Goal: Communication & Community: Answer question/provide support

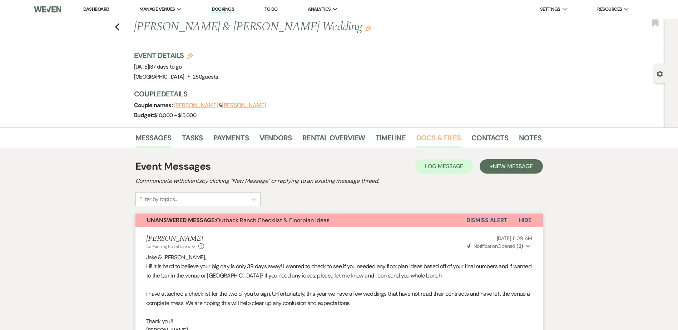
click at [440, 134] on link "Docs & Files" at bounding box center [438, 140] width 44 height 16
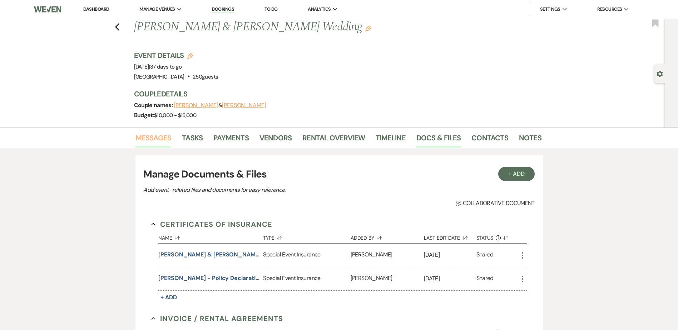
click at [159, 138] on link "Messages" at bounding box center [153, 140] width 36 height 16
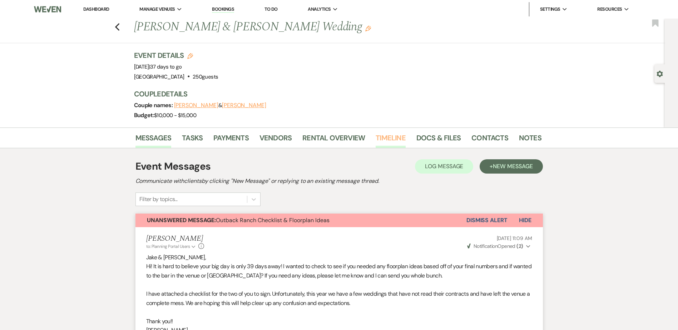
click at [392, 138] on link "Timeline" at bounding box center [391, 140] width 30 height 16
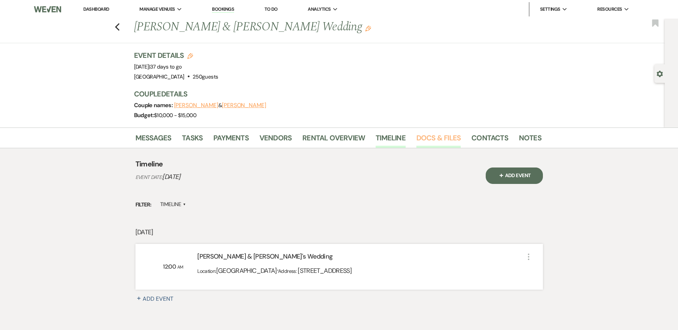
click at [438, 142] on link "Docs & Files" at bounding box center [438, 140] width 44 height 16
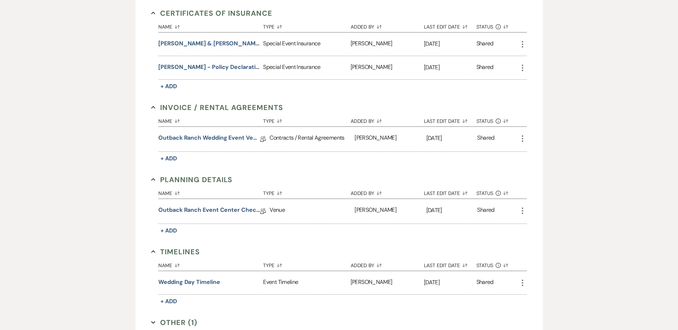
scroll to position [212, 0]
click at [209, 282] on button "Wedding day timeline" at bounding box center [188, 282] width 61 height 9
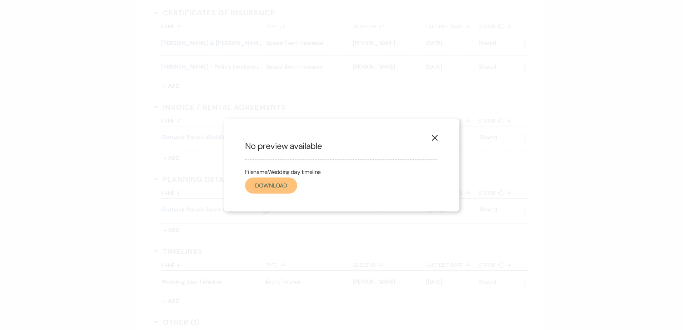
click at [279, 185] on link "Download" at bounding box center [271, 186] width 52 height 16
click at [436, 137] on icon "X" at bounding box center [435, 138] width 6 height 6
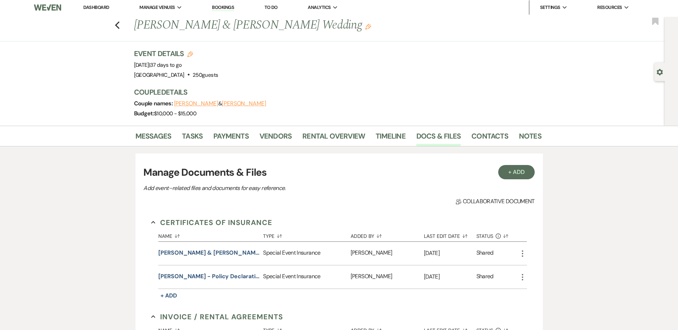
scroll to position [0, 0]
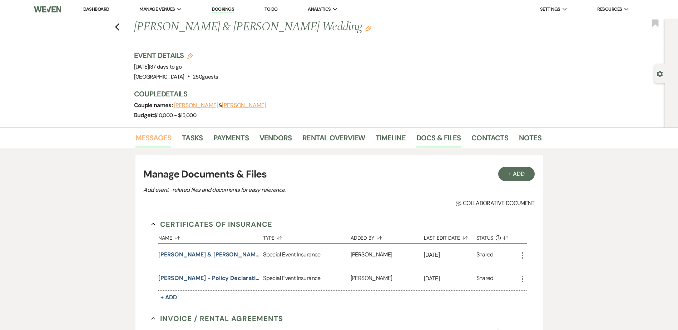
click at [159, 138] on link "Messages" at bounding box center [153, 140] width 36 height 16
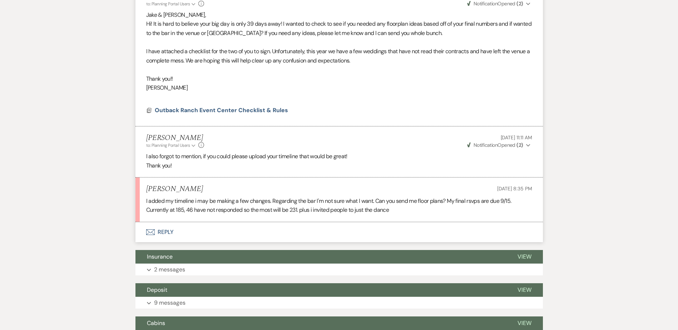
scroll to position [277, 0]
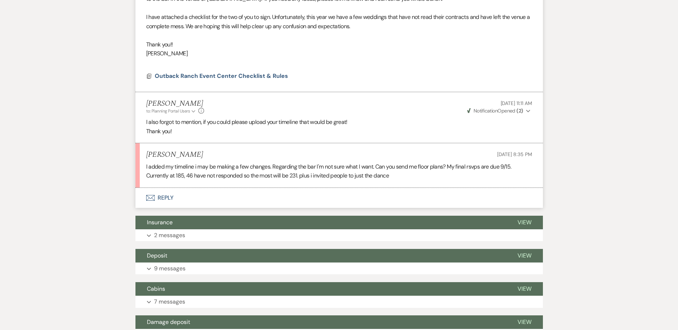
click at [167, 197] on button "Envelope Reply" at bounding box center [338, 198] width 407 height 20
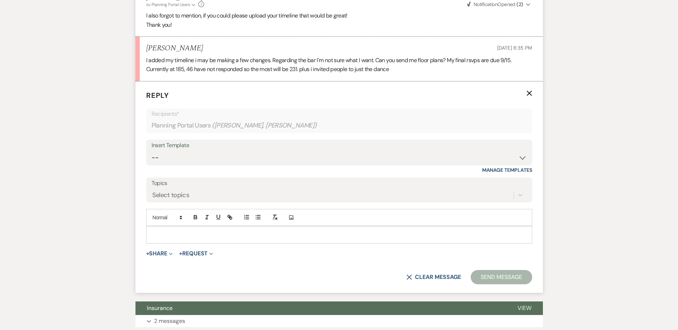
click at [170, 229] on div at bounding box center [339, 235] width 385 height 16
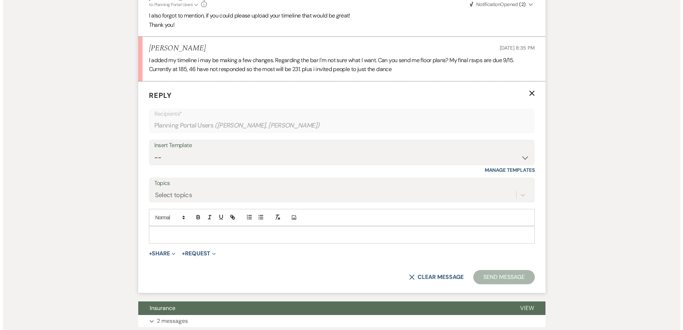
scroll to position [384, 0]
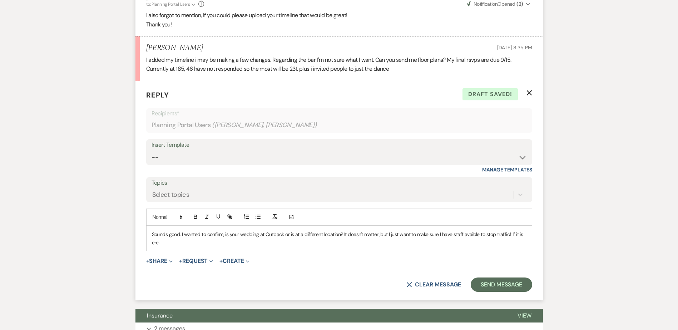
drag, startPoint x: 151, startPoint y: 243, endPoint x: 162, endPoint y: 255, distance: 16.2
click at [154, 245] on div "Sounds good. I wanted to confirm, is your wedding at Outback or is at a differe…" at bounding box center [339, 238] width 385 height 25
click at [188, 246] on p "Sounds good. I wanted to confirm, is your wedding at Outback or is at a differe…" at bounding box center [339, 238] width 374 height 16
drag, startPoint x: 228, startPoint y: 235, endPoint x: 234, endPoint y: 253, distance: 18.8
click at [228, 235] on p "Sounds good. I wanted to confirm, is your wedding at Outback or is at a differe…" at bounding box center [339, 238] width 374 height 16
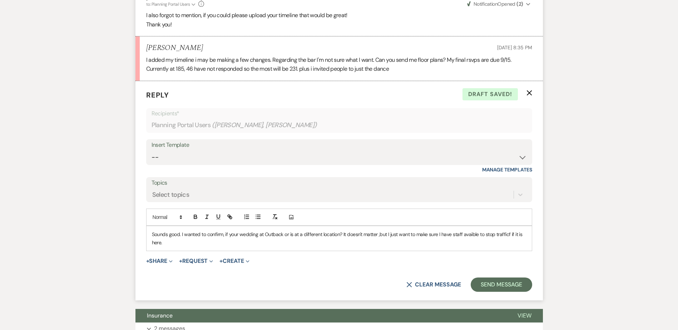
drag, startPoint x: 467, startPoint y: 235, endPoint x: 469, endPoint y: 239, distance: 4.5
click at [468, 238] on p "Sounds good. I wanted to confirm, if your wedding at Outback or is at a differe…" at bounding box center [339, 238] width 374 height 16
click at [225, 244] on p "Sounds good. I wanted to confirm, if your wedding at Outback or is at a differe…" at bounding box center [339, 238] width 374 height 16
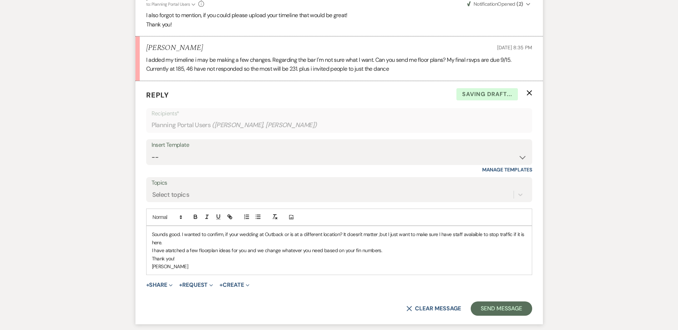
drag, startPoint x: 358, startPoint y: 251, endPoint x: 363, endPoint y: 282, distance: 31.1
click at [358, 251] on p "I have atatched a few floorplan ideas for you and we change whatever you need b…" at bounding box center [339, 251] width 374 height 8
click at [269, 270] on p "[PERSON_NAME]" at bounding box center [339, 267] width 374 height 8
click at [162, 286] on button "+ Share Expand" at bounding box center [159, 285] width 27 height 6
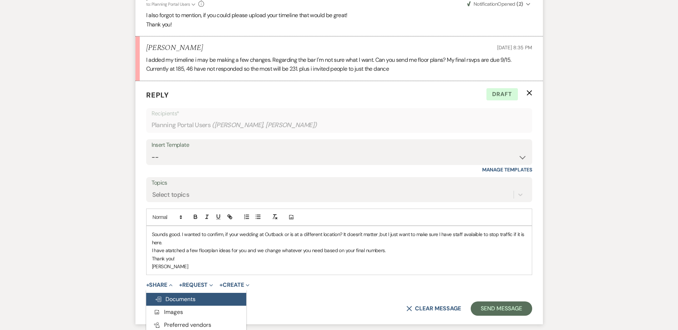
click at [171, 296] on span "Doc Upload Documents" at bounding box center [175, 300] width 41 height 8
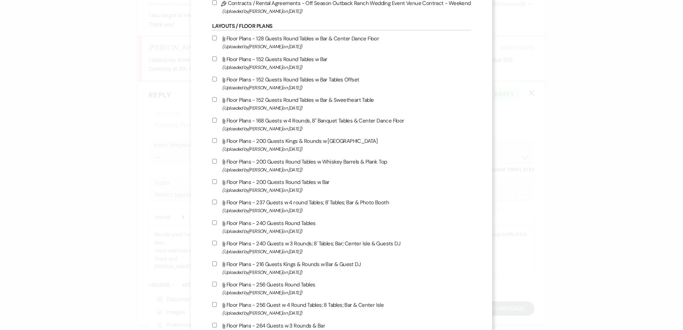
scroll to position [250, 0]
click at [215, 141] on input "Attach File Floor Plans - 200 Guests Kings & Rounds w [GEOGRAPHIC_DATA] (Upload…" at bounding box center [214, 140] width 5 height 5
checkbox input "true"
click at [217, 183] on input "Attach File Floor Plans - 200 Guests Round Tables w Bar (Uploaded by [PERSON_NA…" at bounding box center [214, 181] width 5 height 5
checkbox input "true"
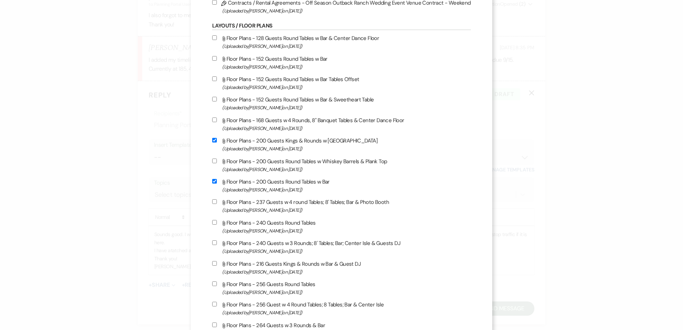
click at [215, 204] on label "Attach File Floor Plans - 237 Guests w 4 round Tables; 8' Tables; Bar & Photo B…" at bounding box center [341, 206] width 258 height 17
click at [215, 204] on input "Attach File Floor Plans - 237 Guests w 4 round Tables; 8' Tables; Bar & Photo B…" at bounding box center [214, 201] width 5 height 5
checkbox input "true"
click at [217, 263] on input "Attach File Floor Plans - 216 Guests Kings & Rounds w Bar & Guest DJ (Uploaded …" at bounding box center [214, 263] width 5 height 5
checkbox input "true"
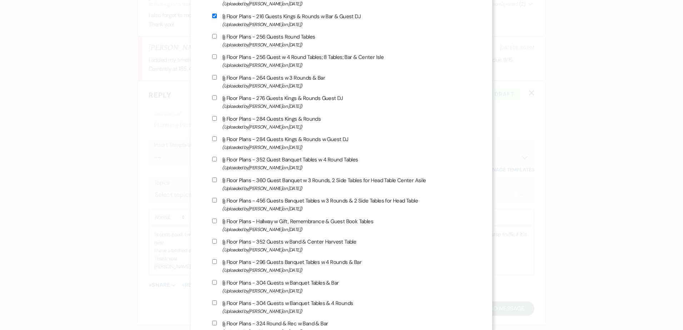
click at [215, 225] on label "Attach File Floor Plans - Hallway w Gift, Remembrance & Guest Book Tables (Uplo…" at bounding box center [341, 225] width 258 height 17
click at [215, 223] on input "Attach File Floor Plans - Hallway w Gift, Remembrance & Guest Book Tables (Uplo…" at bounding box center [214, 221] width 5 height 5
checkbox input "true"
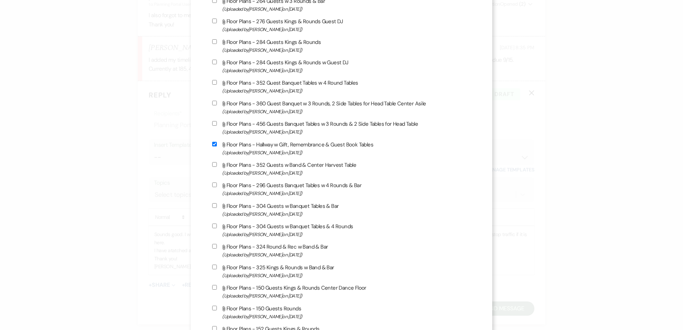
scroll to position [575, 0]
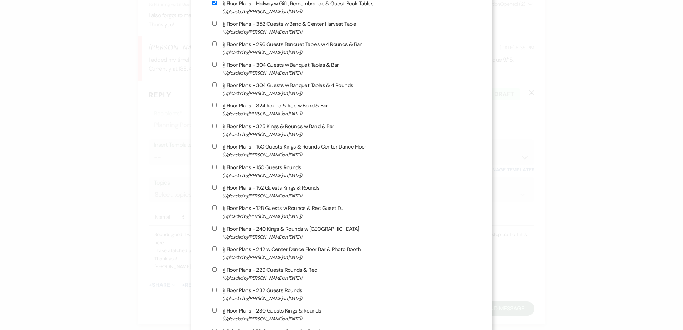
click at [214, 229] on input "Attach File Floor Plans - 240 Kings & Rounds w Bar (Uploaded by [PERSON_NAME] o…" at bounding box center [214, 228] width 5 height 5
checkbox input "true"
click at [216, 248] on input "Attach File Floor Plans - 242 w Center Dance Floor Bar & Photo Booth (Uploaded …" at bounding box center [214, 247] width 5 height 5
checkbox input "true"
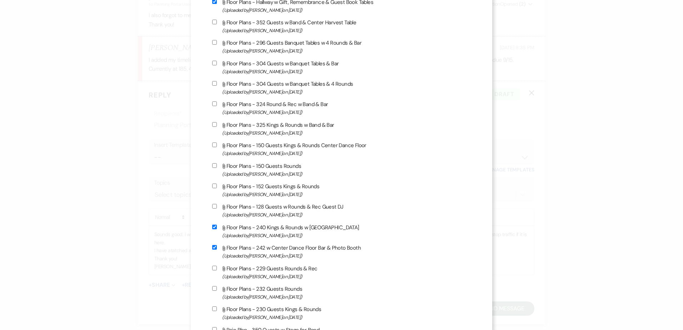
click at [217, 268] on input "Attach File Floor Plans - 229 Guests Rounds & Rec (Uploaded by [PERSON_NAME] on…" at bounding box center [214, 268] width 5 height 5
checkbox input "true"
click at [220, 289] on label "Attach File Floor Plans - 232 Guests Rounds (Uploaded by [PERSON_NAME] on [DATE…" at bounding box center [341, 292] width 258 height 17
click at [217, 289] on input "Attach File Floor Plans - 232 Guests Rounds (Uploaded by [PERSON_NAME] on [DATE…" at bounding box center [214, 288] width 5 height 5
checkbox input "true"
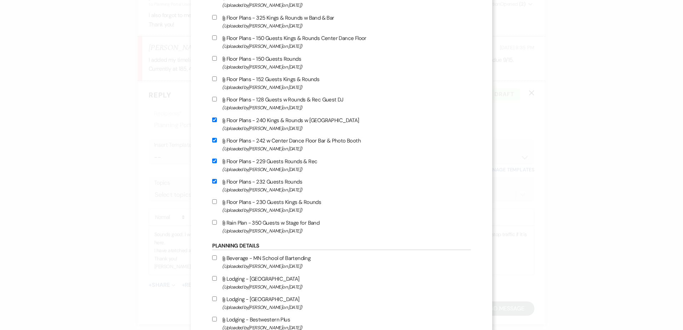
click at [224, 202] on use at bounding box center [224, 202] width 3 height 5
click at [217, 202] on input "Attach File Floor Plans - 230 Guests Kings & Rounds (Uploaded by [PERSON_NAME] …" at bounding box center [214, 201] width 5 height 5
checkbox input "true"
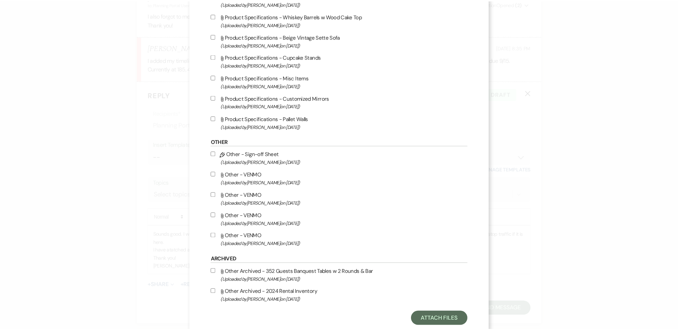
scroll to position [1488, 0]
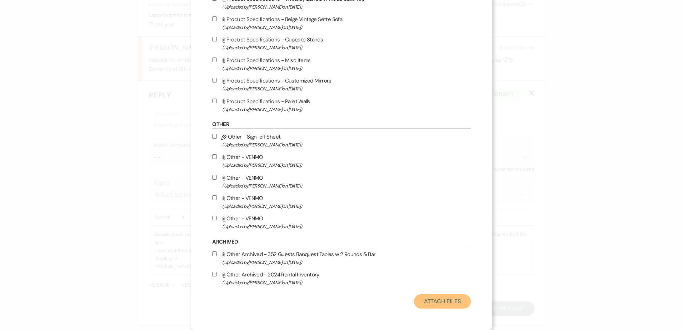
click at [428, 301] on button "Attach Files" at bounding box center [442, 301] width 57 height 14
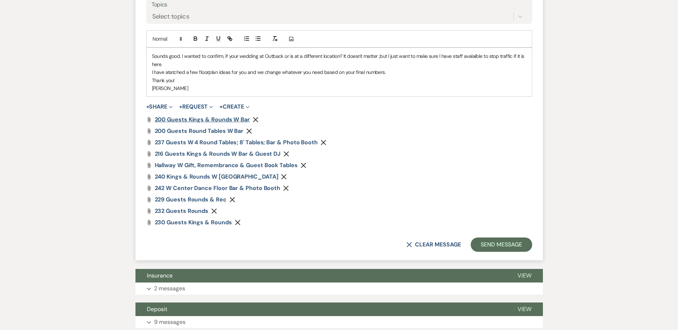
click at [239, 120] on span "200 Guests Kings & Rounds w Bar" at bounding box center [202, 120] width 95 height 8
click at [199, 131] on span "200 Guests Round Tables w Bar" at bounding box center [199, 131] width 89 height 8
click at [200, 143] on span "237 Guests w 4 round Tables; 8' Tables; Bar & Photo Booth" at bounding box center [236, 142] width 163 height 8
click at [205, 152] on span "216 Guests Kings & Rounds w Bar & Guest DJ" at bounding box center [218, 154] width 126 height 8
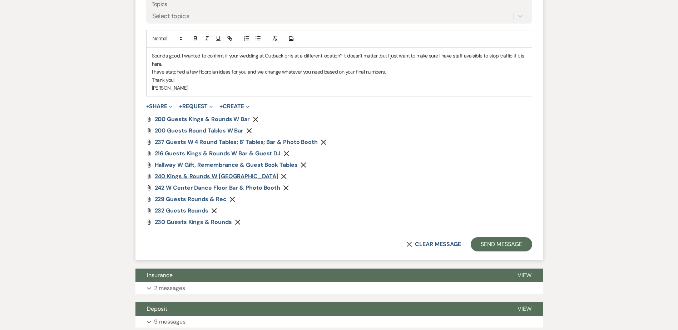
click at [219, 174] on span "240 Kings & Rounds w [GEOGRAPHIC_DATA]" at bounding box center [217, 177] width 124 height 8
click at [178, 186] on span "242 w Center Dance Floor Bar & Photo Booth" at bounding box center [218, 188] width 126 height 8
click at [285, 189] on icon "Remove" at bounding box center [286, 188] width 6 height 6
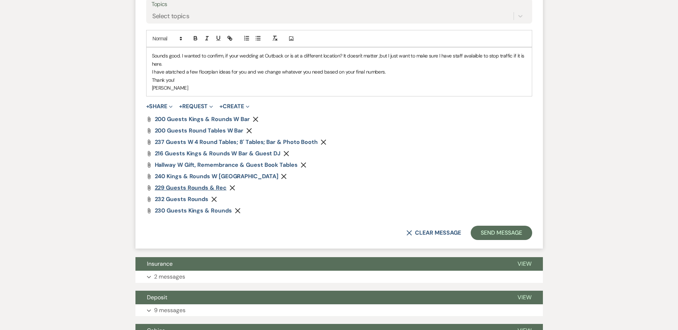
click at [203, 189] on span "229 Guests Rounds & Rec" at bounding box center [191, 188] width 72 height 8
click at [174, 198] on span "232 Guests Rounds" at bounding box center [182, 199] width 54 height 8
click at [205, 211] on span "230 Guests Kings & Rounds" at bounding box center [193, 211] width 77 height 8
click at [511, 54] on p "Sounds good. I wanted to confirm, if your wedding at Outback or is at a differe…" at bounding box center [339, 60] width 374 height 16
click at [243, 64] on p "Sounds good. I wanted to confirm, if your wedding at Outback or is at a differe…" at bounding box center [339, 60] width 374 height 16
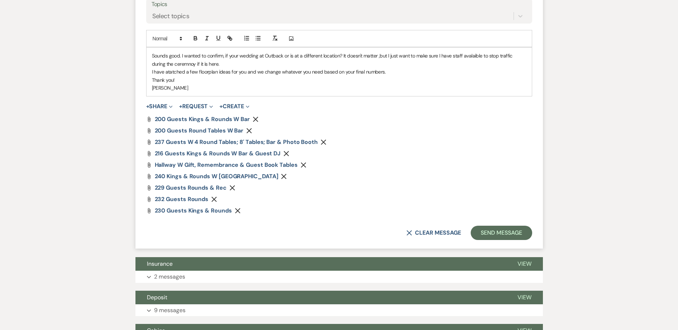
click at [265, 71] on p "I have atatched a few floorplan ideas for you and we change whatever you need b…" at bounding box center [339, 72] width 374 height 8
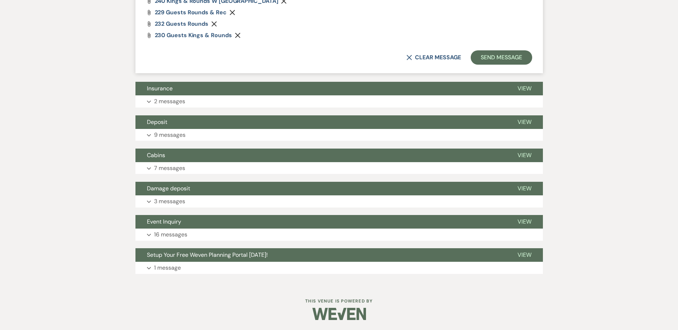
scroll to position [739, 0]
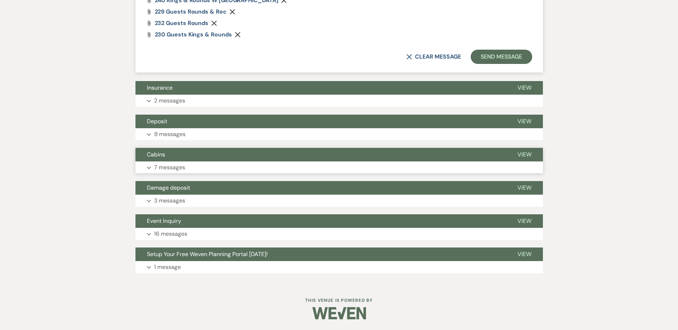
click at [220, 156] on button "Cabins" at bounding box center [320, 155] width 371 height 14
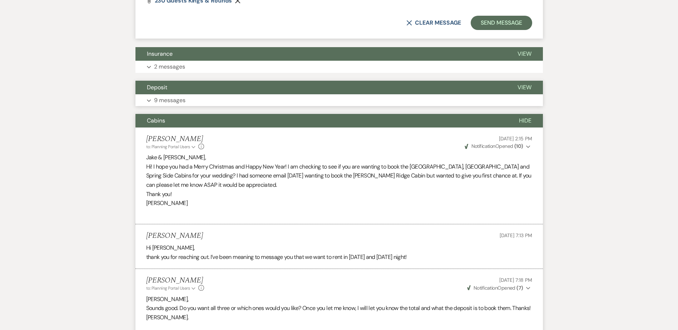
click at [191, 124] on button "Cabins" at bounding box center [321, 121] width 372 height 14
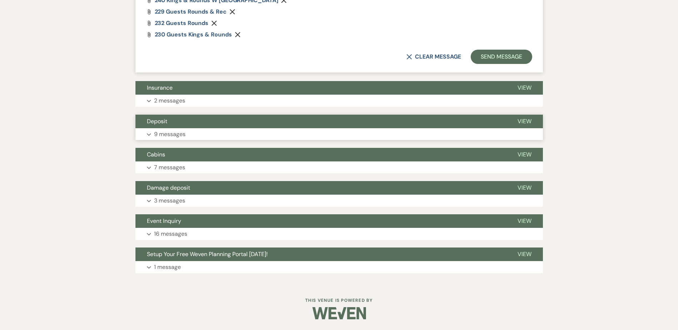
click at [191, 124] on button "Deposit" at bounding box center [320, 122] width 371 height 14
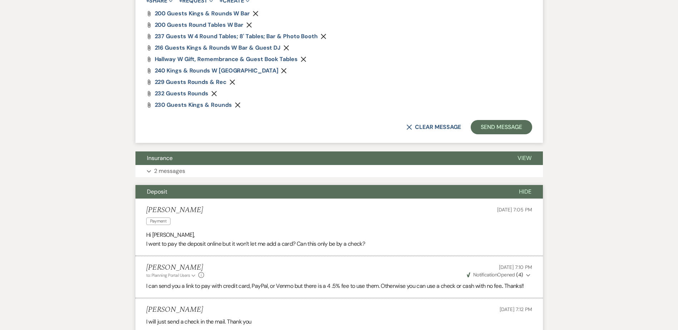
click at [227, 191] on button "Deposit" at bounding box center [321, 192] width 372 height 14
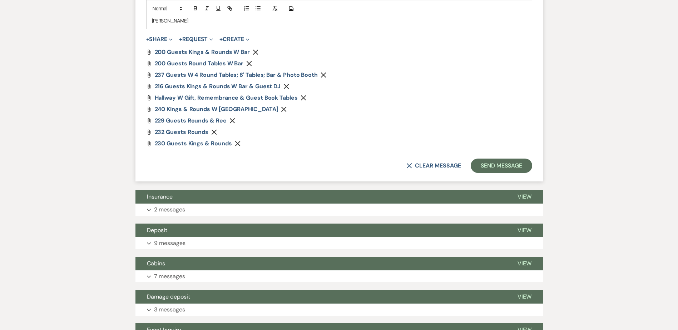
scroll to position [630, 0]
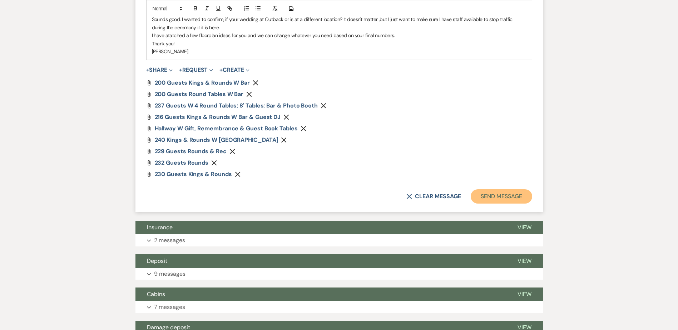
click at [500, 194] on button "Send Message" at bounding box center [501, 196] width 61 height 14
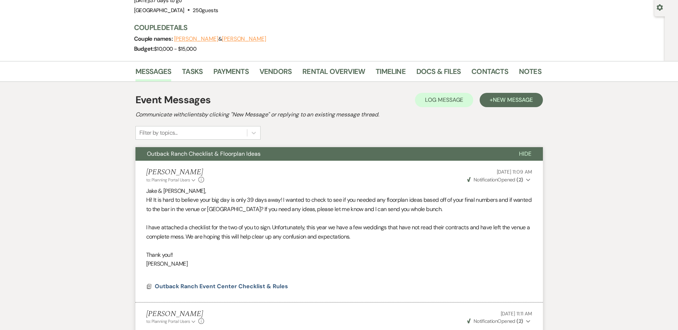
scroll to position [0, 0]
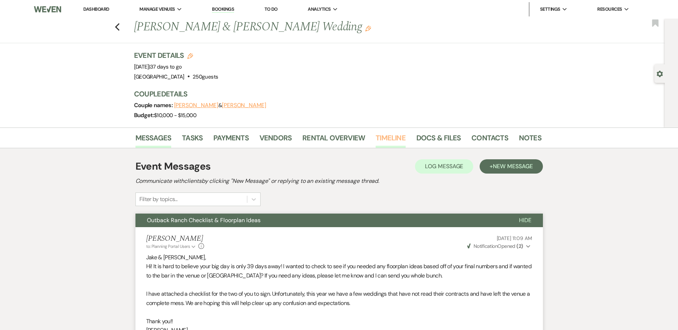
click at [398, 134] on link "Timeline" at bounding box center [391, 140] width 30 height 16
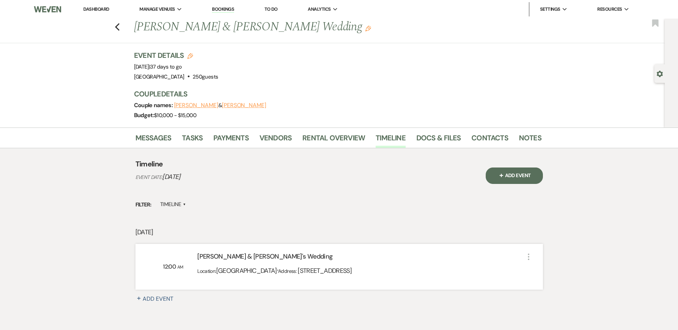
click at [530, 172] on button "+ Add Event" at bounding box center [514, 176] width 57 height 16
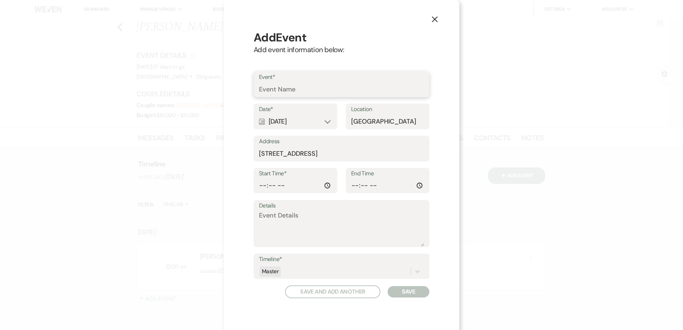
click at [302, 93] on input "Event*" at bounding box center [341, 90] width 165 height 14
type input "Ceremony"
click at [259, 186] on input "Start Time*" at bounding box center [295, 186] width 73 height 14
type input "14:30"
type input "15:30"
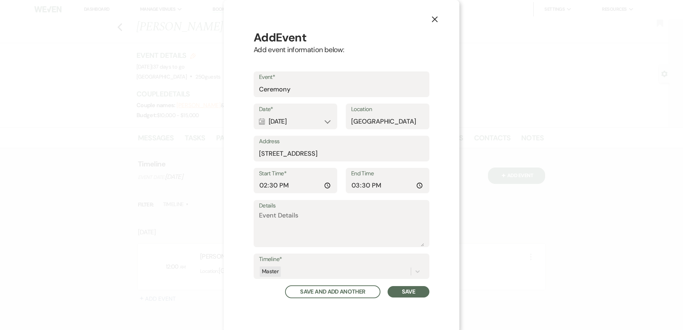
click at [412, 292] on button "Save" at bounding box center [409, 291] width 42 height 11
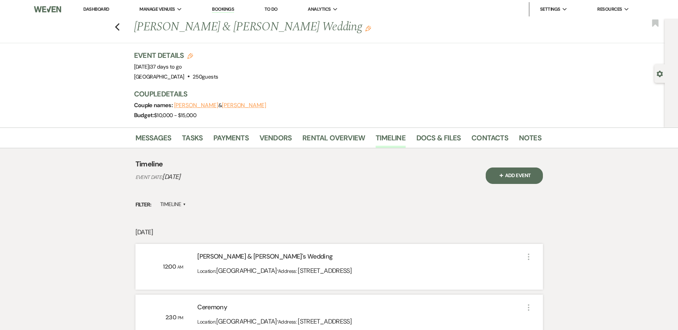
click at [513, 178] on button "+ Add Event" at bounding box center [514, 176] width 57 height 16
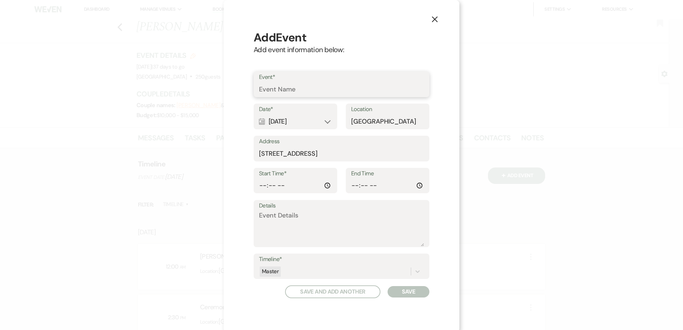
click at [278, 91] on input "Event*" at bounding box center [341, 90] width 165 height 14
type input "Arrive at Outback"
click at [259, 185] on input "Start Time*" at bounding box center [295, 186] width 73 height 14
type input "16:50"
click at [361, 185] on input "End Time" at bounding box center [387, 186] width 73 height 14
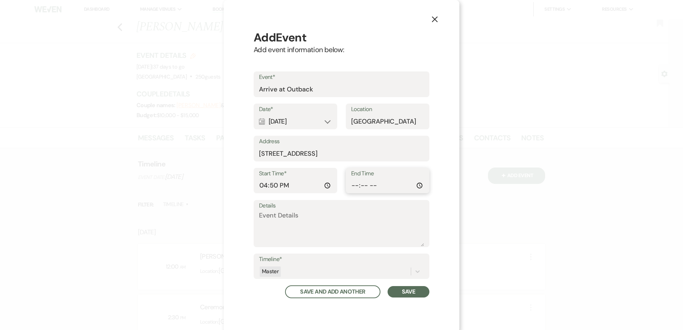
click at [376, 183] on input "End Time" at bounding box center [387, 186] width 73 height 14
type input "16:55"
click at [406, 290] on button "Save" at bounding box center [409, 291] width 42 height 11
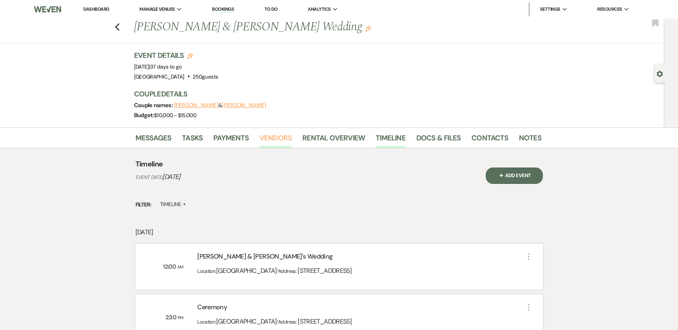
click at [278, 139] on link "Vendors" at bounding box center [275, 140] width 32 height 16
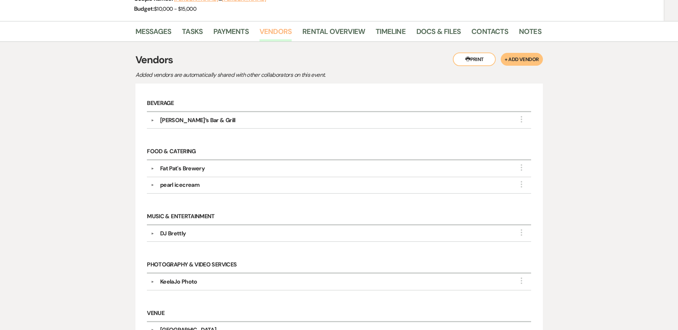
scroll to position [107, 0]
click at [439, 33] on link "Docs & Files" at bounding box center [438, 33] width 44 height 16
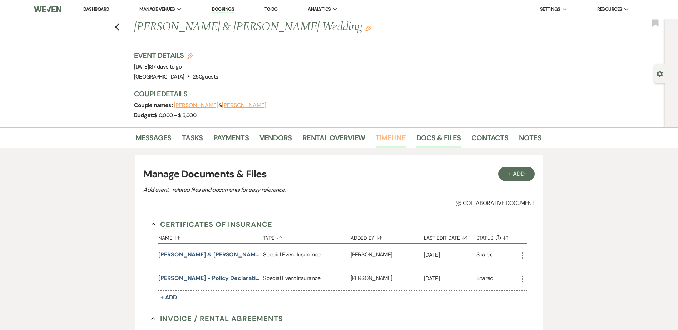
click at [390, 138] on link "Timeline" at bounding box center [391, 140] width 30 height 16
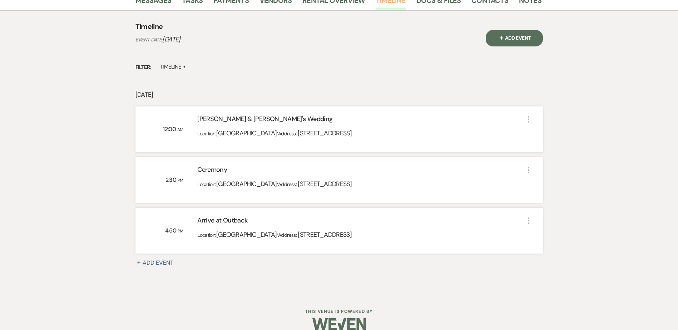
scroll to position [149, 0]
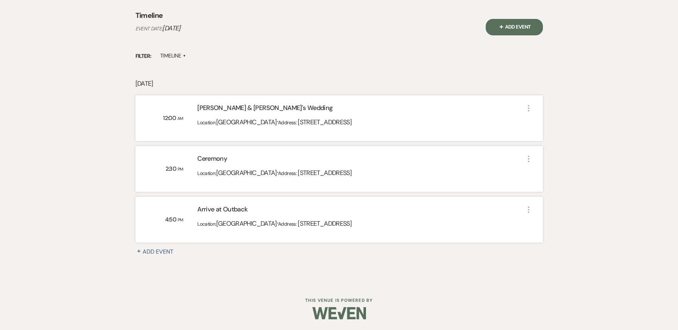
click at [521, 25] on button "+ Add Event" at bounding box center [514, 27] width 57 height 16
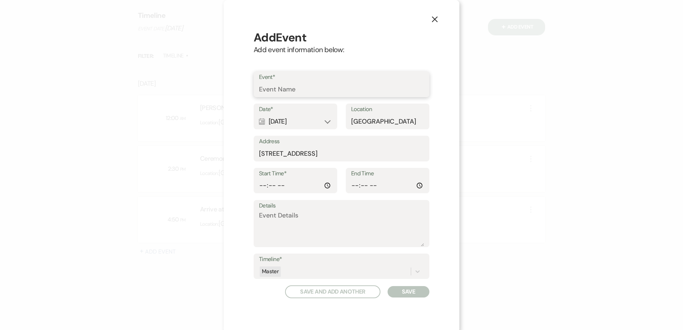
click at [337, 87] on input "Event*" at bounding box center [341, 90] width 165 height 14
type input "Grand March"
click at [259, 185] on input "Start Time*" at bounding box center [295, 186] width 73 height 14
click at [275, 183] on input "17:00" at bounding box center [295, 186] width 73 height 14
type input "17:40"
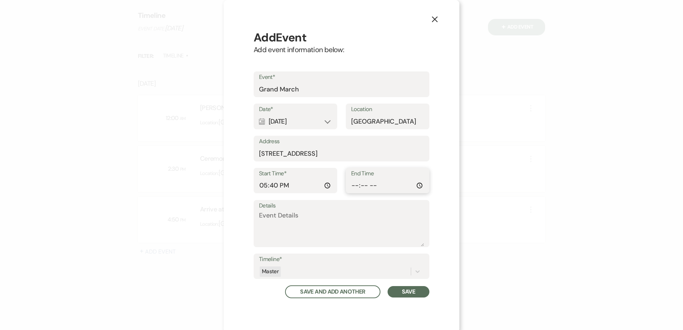
click at [353, 184] on input "End Time" at bounding box center [387, 186] width 73 height 14
type input "17:05"
click at [411, 295] on button "Save" at bounding box center [409, 291] width 42 height 11
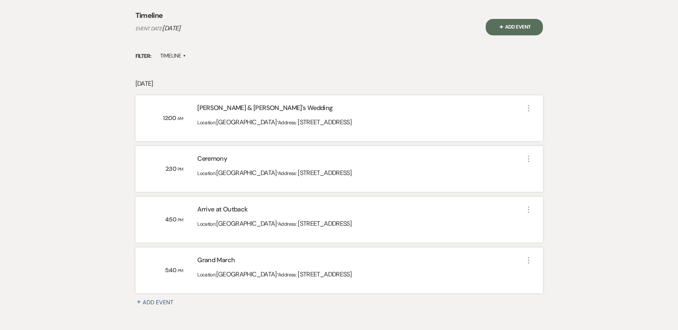
click at [507, 26] on button "+ Add Event" at bounding box center [514, 27] width 57 height 16
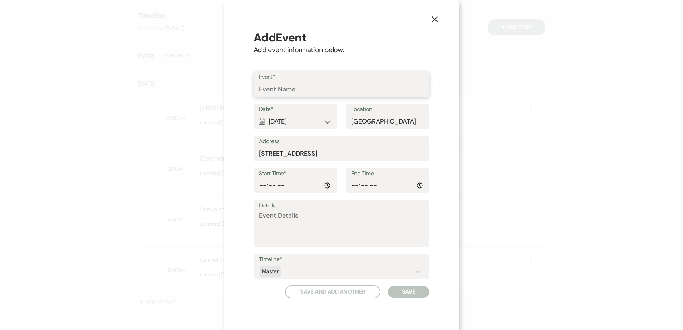
click at [280, 87] on input "Event*" at bounding box center [341, 90] width 165 height 14
type input "Dinner"
click at [255, 186] on div "Start Time*" at bounding box center [296, 181] width 84 height 26
click at [259, 185] on input "Start Time*" at bounding box center [295, 186] width 73 height 14
type input "18:00"
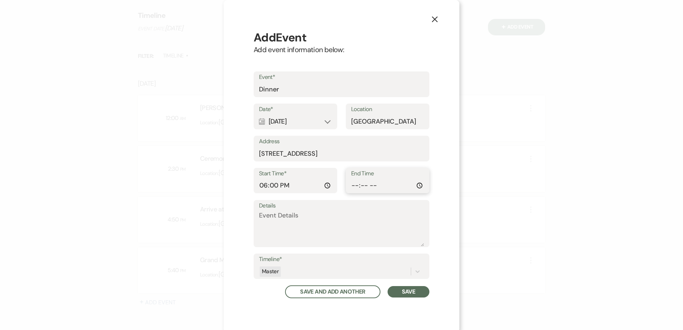
type input "19:30"
click at [404, 296] on button "Save" at bounding box center [409, 291] width 42 height 11
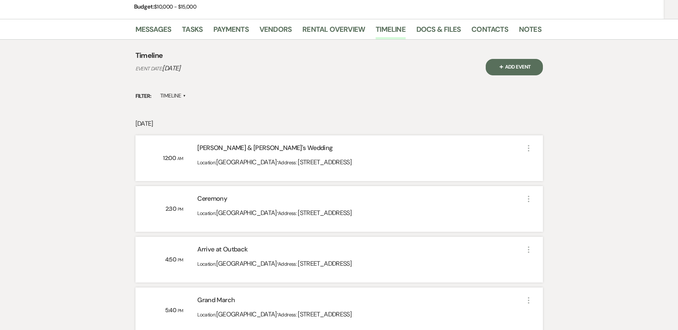
click at [524, 65] on button "+ Add Event" at bounding box center [514, 67] width 57 height 16
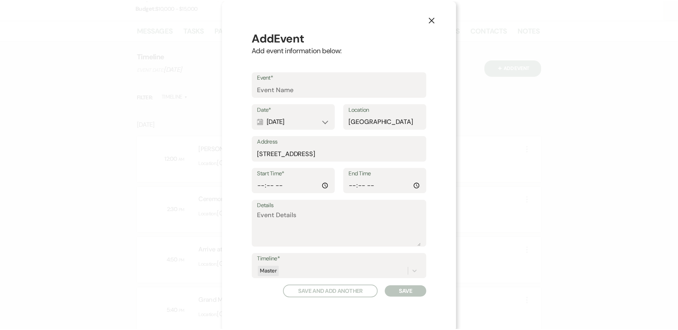
scroll to position [3, 0]
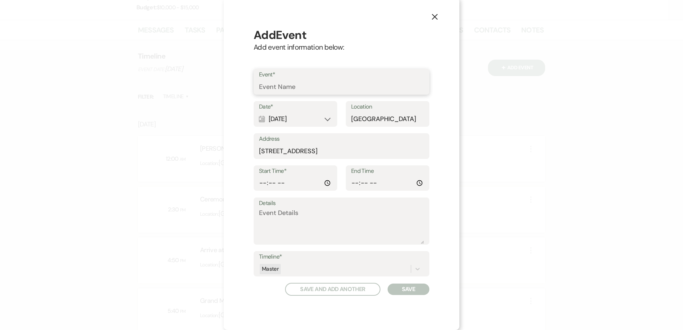
click at [290, 91] on input "Event*" at bounding box center [341, 87] width 165 height 14
type input "Dance"
click at [259, 181] on input "Start Time*" at bounding box center [295, 183] width 73 height 14
type input "20:00"
type input "00:00"
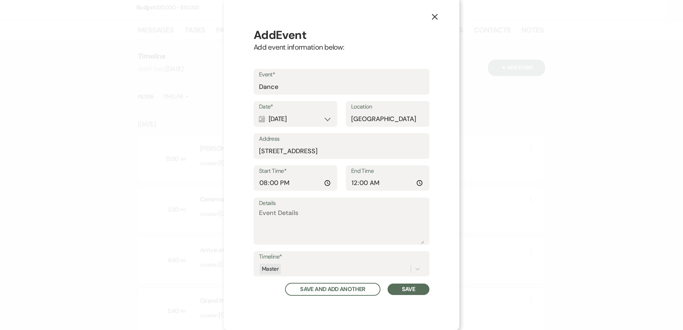
click at [411, 291] on button "Save" at bounding box center [409, 289] width 42 height 11
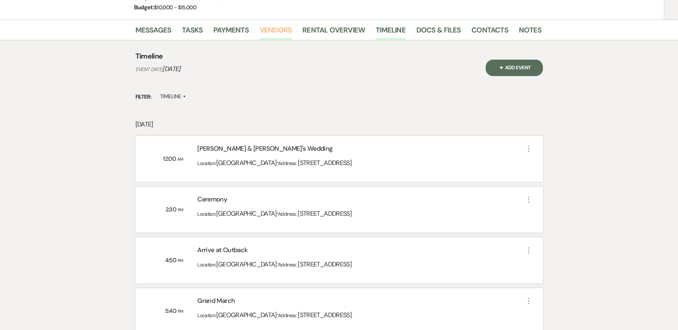
click at [267, 31] on link "Vendors" at bounding box center [275, 32] width 32 height 16
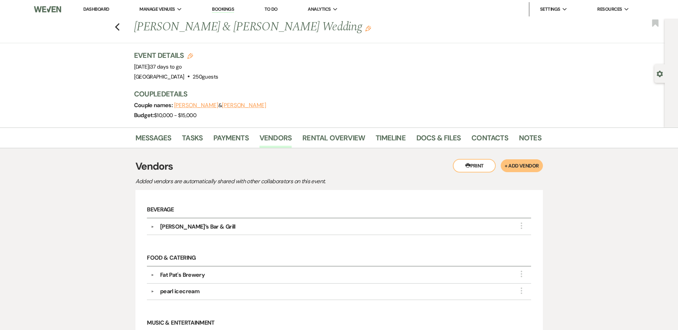
click at [531, 171] on button "+ Add Vendor" at bounding box center [522, 165] width 42 height 13
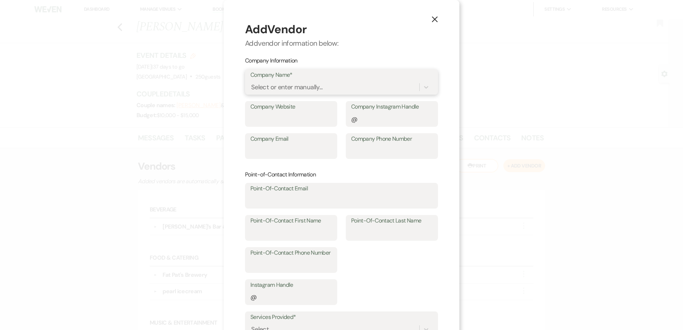
click at [326, 86] on div "Select or enter manually..." at bounding box center [334, 87] width 169 height 13
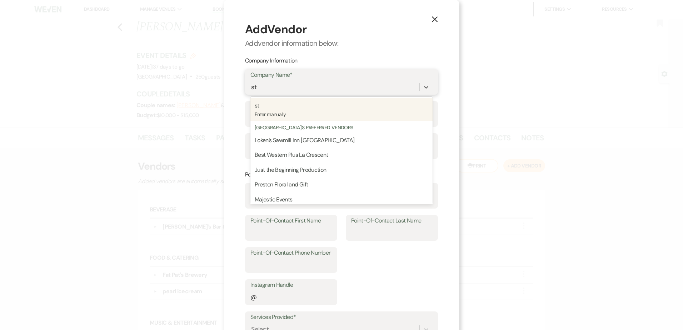
type input "s"
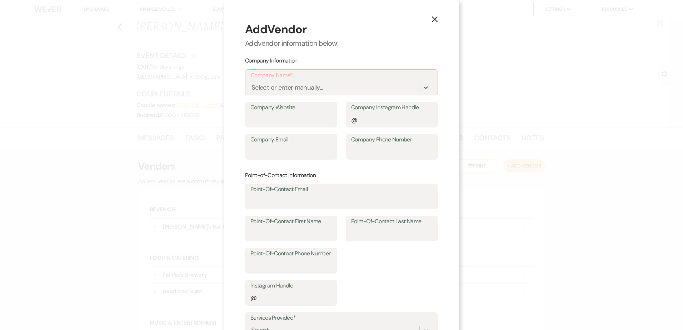
click at [432, 19] on use "button" at bounding box center [435, 19] width 6 height 6
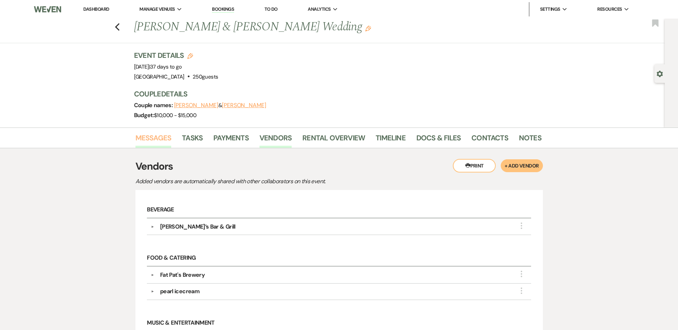
click at [150, 136] on link "Messages" at bounding box center [153, 140] width 36 height 16
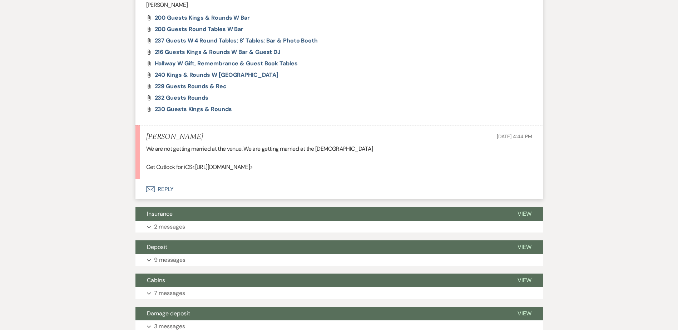
scroll to position [527, 0]
click at [173, 189] on button "Envelope Reply" at bounding box center [338, 189] width 407 height 20
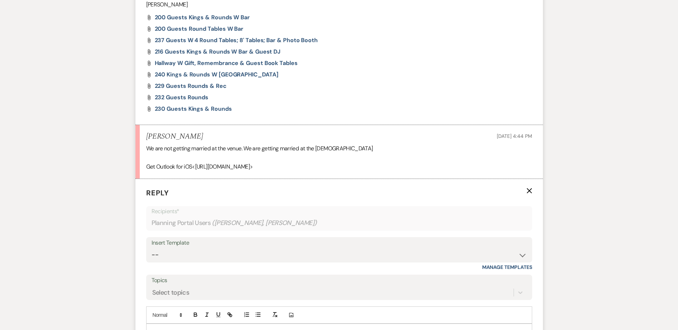
click at [177, 325] on div at bounding box center [339, 332] width 385 height 16
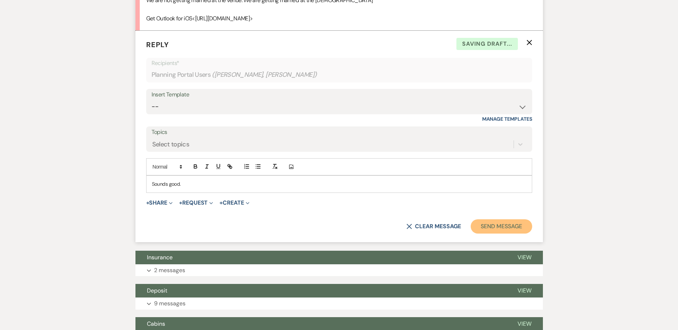
click at [498, 225] on button "Send Message" at bounding box center [501, 226] width 61 height 14
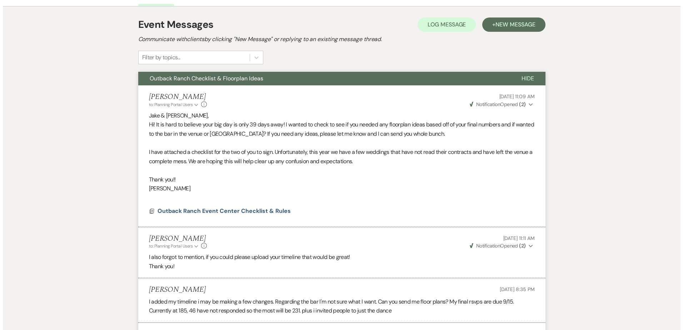
scroll to position [0, 0]
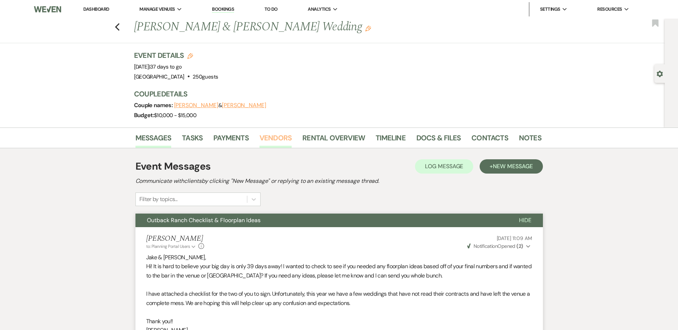
click at [274, 141] on link "Vendors" at bounding box center [275, 140] width 32 height 16
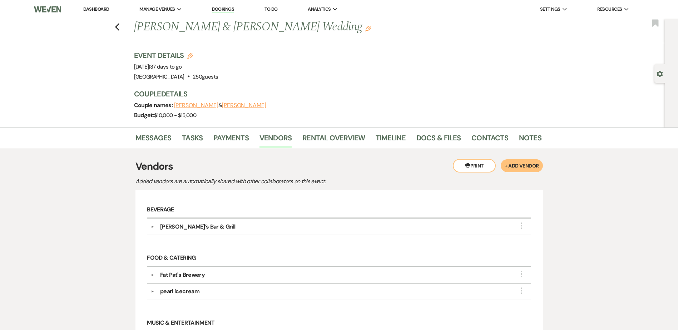
click at [533, 166] on button "+ Add Vendor" at bounding box center [522, 165] width 42 height 13
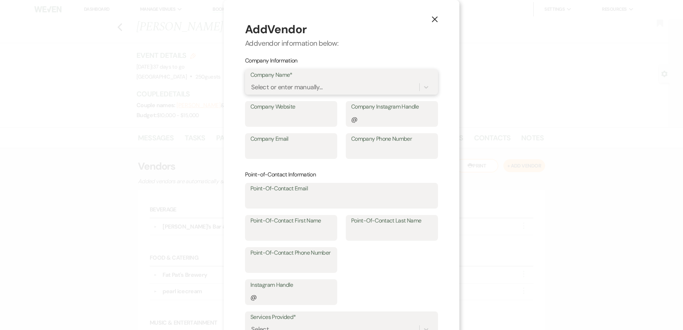
click at [347, 86] on div "Select or enter manually..." at bounding box center [334, 87] width 169 height 13
type input "Saint [PERSON_NAME]"
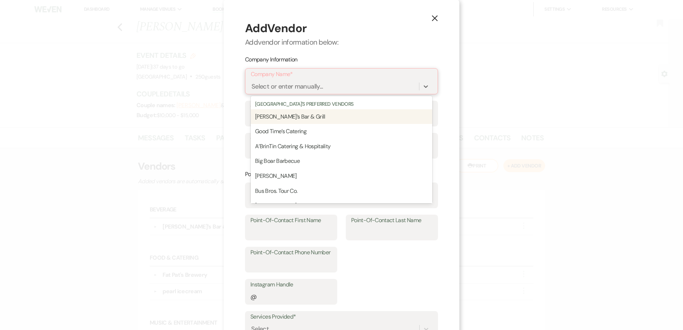
click at [260, 86] on div "Select or enter manually..." at bounding box center [288, 87] width 72 height 10
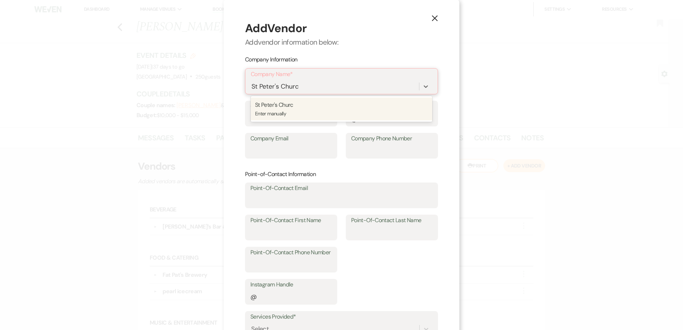
type input "[GEOGRAPHIC_DATA]"
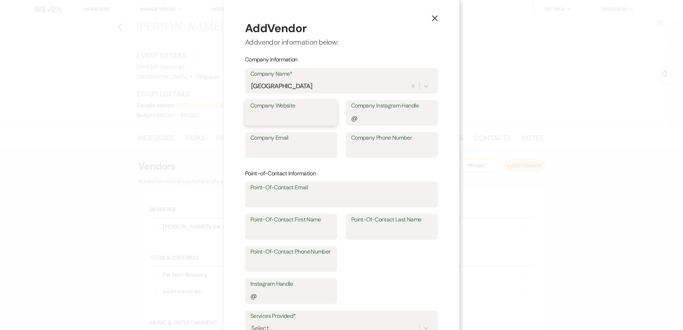
click at [272, 118] on input "Company Website" at bounding box center [290, 118] width 81 height 14
paste input "[URL][DOMAIN_NAME]"
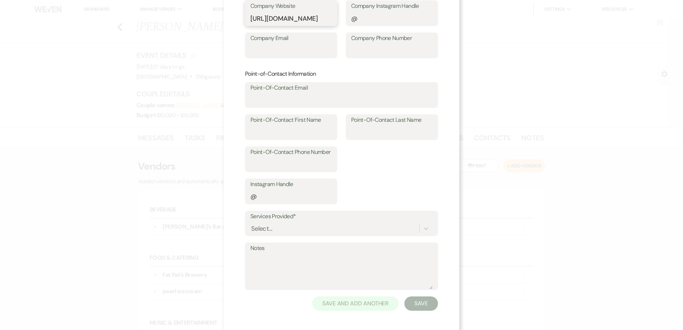
scroll to position [103, 0]
type input "[URL][DOMAIN_NAME]"
click at [289, 228] on div "Select..." at bounding box center [341, 227] width 182 height 14
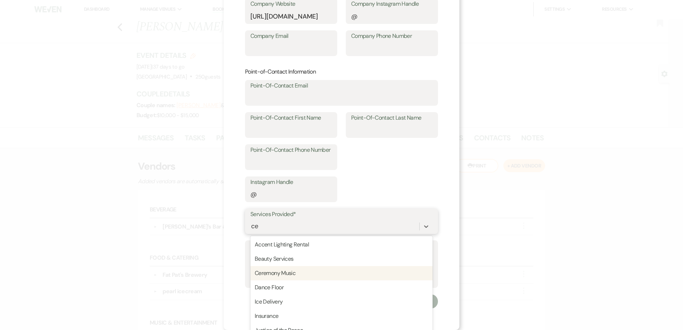
scroll to position [116, 0]
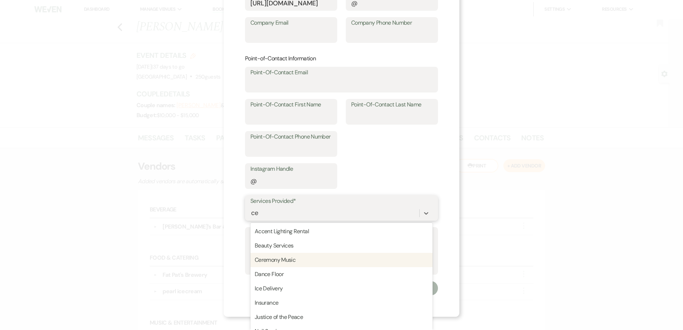
type input "c"
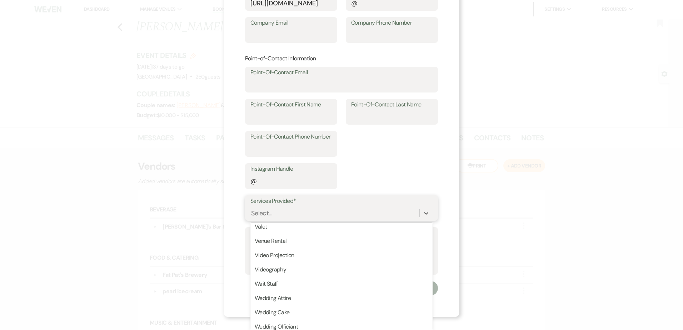
scroll to position [1253, 0]
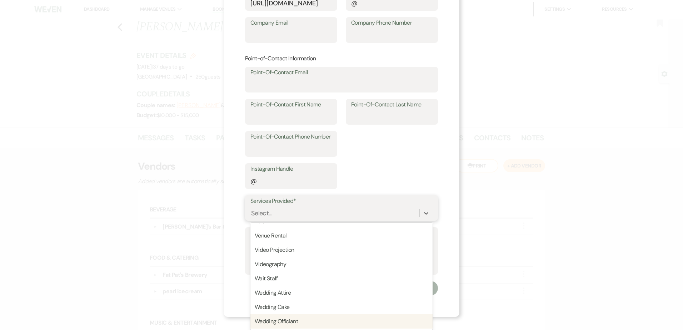
click at [307, 319] on div "Wedding Officiant" at bounding box center [341, 321] width 182 height 14
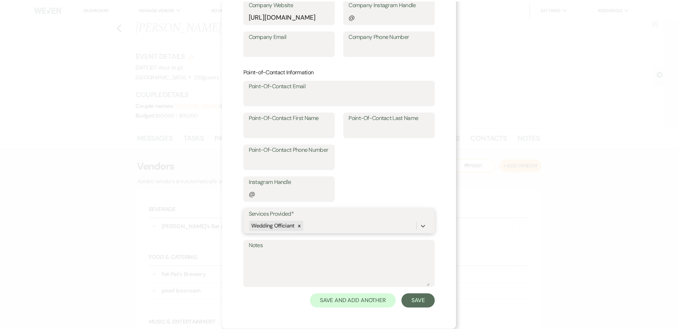
scroll to position [103, 0]
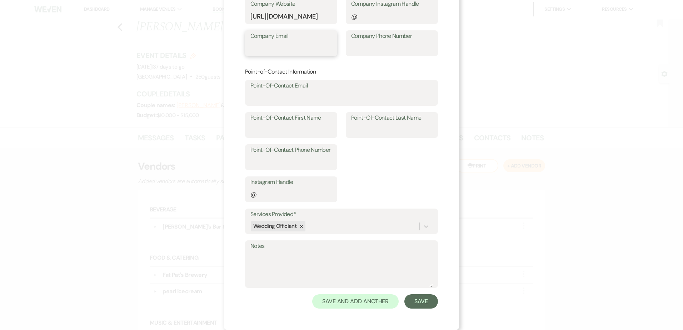
click at [284, 49] on input "Company Email" at bounding box center [290, 48] width 81 height 14
paste input "[EMAIL_ADDRESS][DOMAIN_NAME]"
type input "[EMAIL_ADDRESS][DOMAIN_NAME]"
click at [313, 128] on input "Point-Of-Contact First Name" at bounding box center [290, 130] width 81 height 14
type input "Father [PERSON_NAME]"
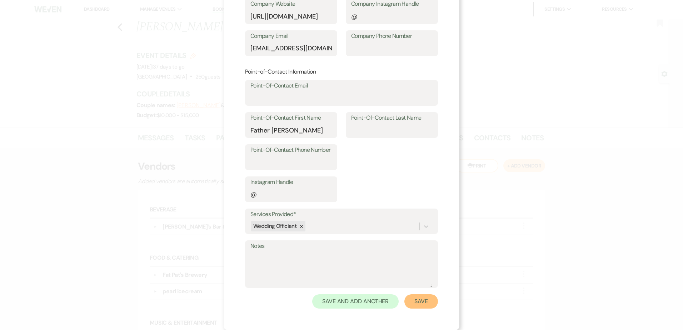
click at [430, 302] on button "Save" at bounding box center [421, 301] width 34 height 14
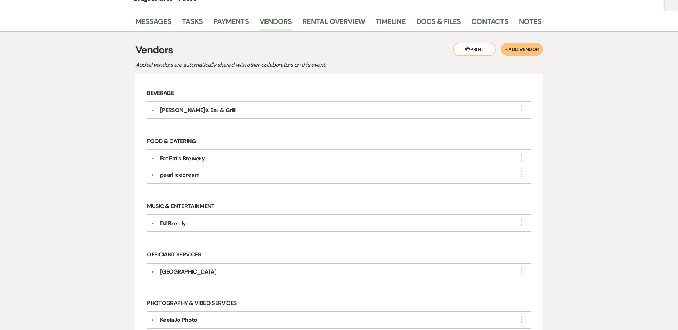
scroll to position [0, 0]
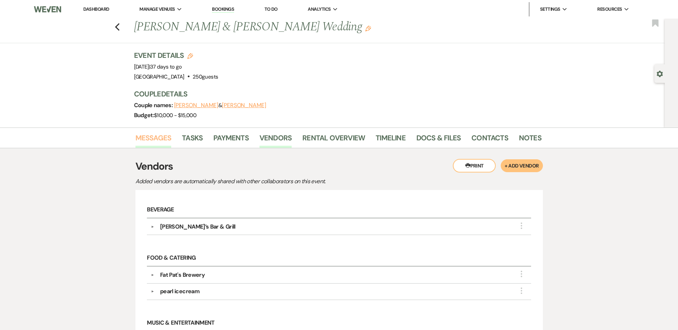
click at [154, 138] on link "Messages" at bounding box center [153, 140] width 36 height 16
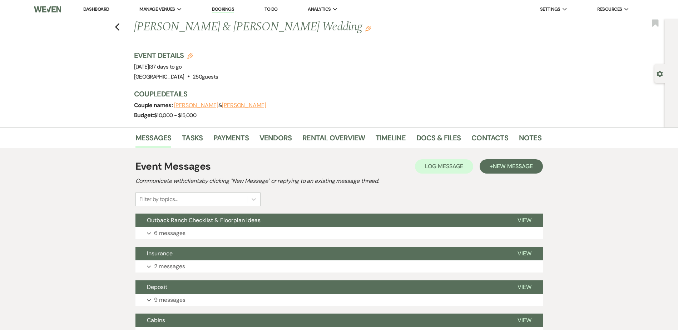
click at [99, 8] on link "Dashboard" at bounding box center [96, 9] width 26 height 6
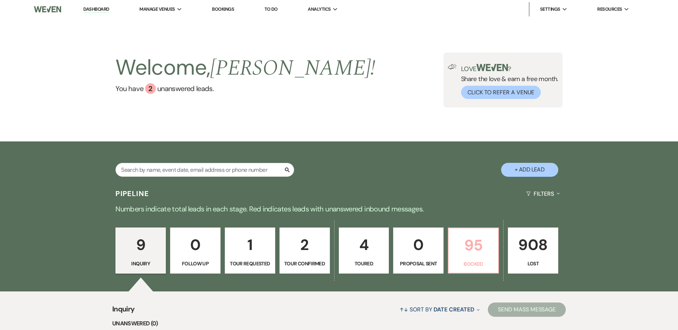
click at [473, 264] on p "Booked" at bounding box center [473, 264] width 41 height 8
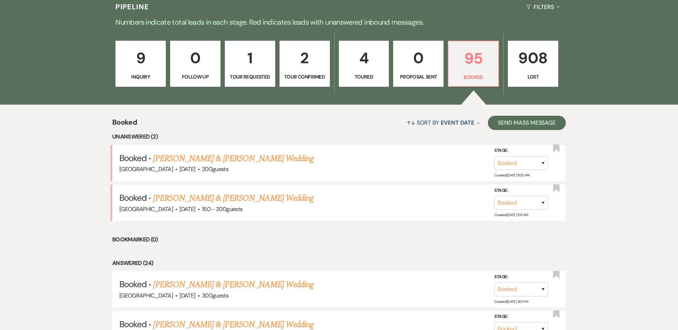
scroll to position [187, 0]
click at [259, 162] on link "[PERSON_NAME] & [PERSON_NAME] Wedding" at bounding box center [233, 158] width 160 height 13
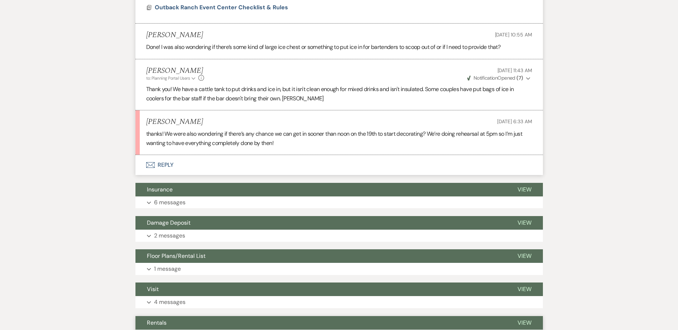
scroll to position [338, 0]
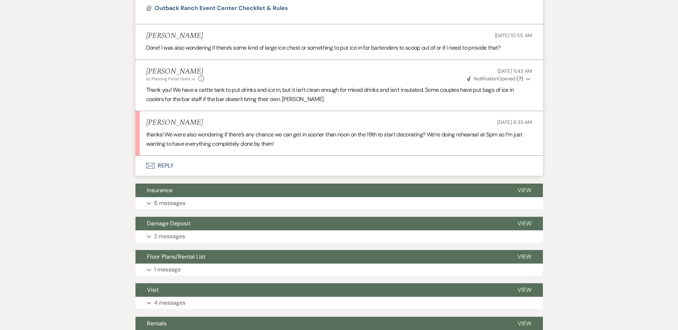
click at [163, 167] on button "Envelope Reply" at bounding box center [338, 166] width 407 height 20
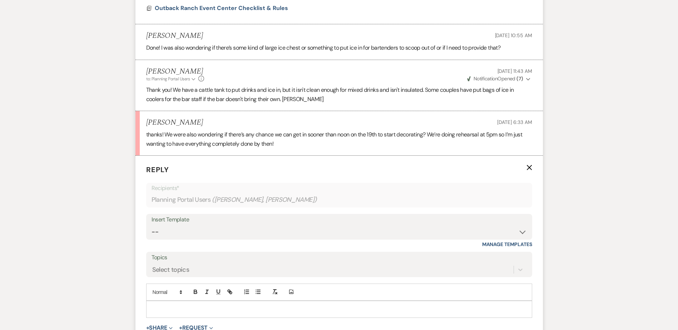
click at [162, 306] on p at bounding box center [339, 310] width 374 height 8
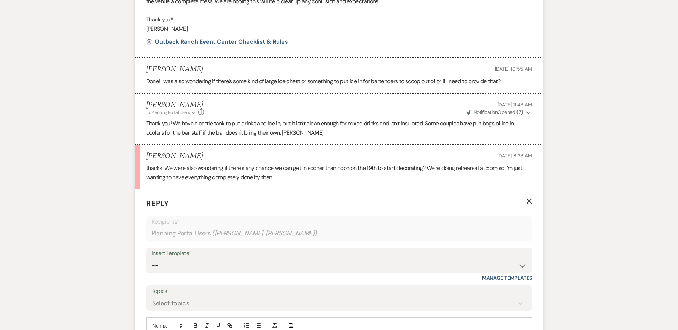
scroll to position [357, 0]
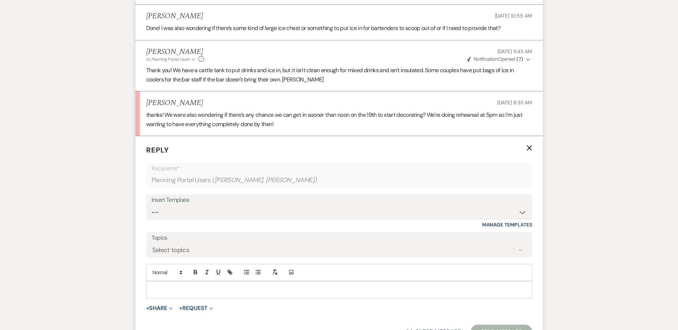
click at [173, 287] on p at bounding box center [339, 290] width 374 height 8
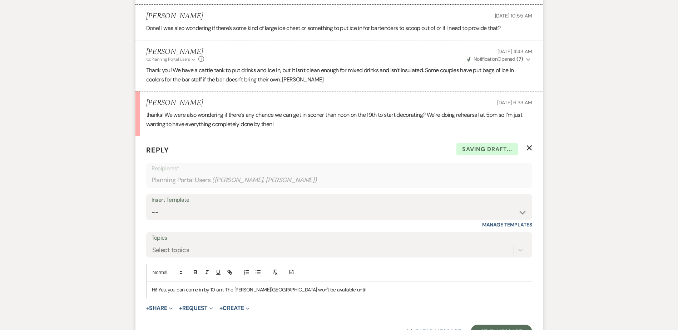
click at [332, 291] on p "Hi! Yes, you can come in by 10 am. The [PERSON_NAME][GEOGRAPHIC_DATA] won't be …" at bounding box center [339, 290] width 374 height 8
click at [342, 287] on p "Hi! Yes, you can come in by 10 am. The [PERSON_NAME][GEOGRAPHIC_DATA] won't be …" at bounding box center [339, 290] width 374 height 8
click at [518, 291] on p "Hi! Yes, you can come in by 10 am. The [PERSON_NAME][GEOGRAPHIC_DATA] won't be …" at bounding box center [339, 294] width 374 height 16
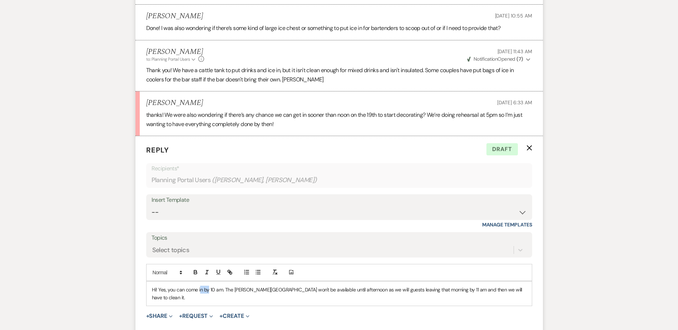
drag, startPoint x: 199, startPoint y: 288, endPoint x: 208, endPoint y: 287, distance: 9.4
click at [208, 287] on p "Hi! Yes, you can come in by 10 am. The [PERSON_NAME][GEOGRAPHIC_DATA] won't be …" at bounding box center [339, 294] width 374 height 16
click at [263, 289] on p "Hi! Yes, you can come at 10 am. The [PERSON_NAME][GEOGRAPHIC_DATA] won't be ava…" at bounding box center [339, 294] width 374 height 16
click at [361, 290] on p "Hi! Yes, you can come at 10 am. The [PERSON_NAME][GEOGRAPHIC_DATA] won't be ava…" at bounding box center [339, 294] width 374 height 16
click at [520, 291] on p "Hi! Yes, you can come at 10 am. The [PERSON_NAME][GEOGRAPHIC_DATA] won't be ava…" at bounding box center [339, 294] width 374 height 16
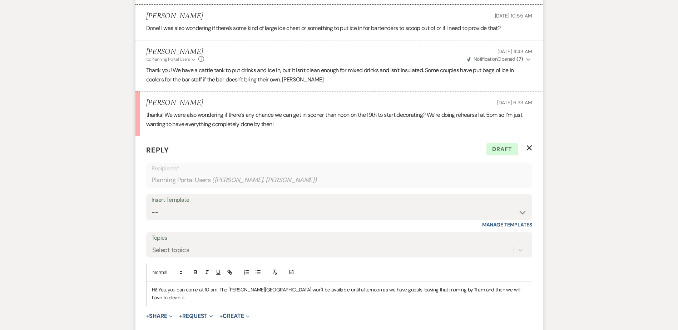
drag, startPoint x: 199, startPoint y: 291, endPoint x: 203, endPoint y: 299, distance: 9.1
click at [199, 292] on p "Hi! Yes, you can come at 10 am. The [PERSON_NAME][GEOGRAPHIC_DATA] won't be ava…" at bounding box center [339, 294] width 374 height 16
click at [523, 293] on p "Hi! Yes, you can come in at 10 am. The [PERSON_NAME][GEOGRAPHIC_DATA] won't be …" at bounding box center [339, 294] width 374 height 16
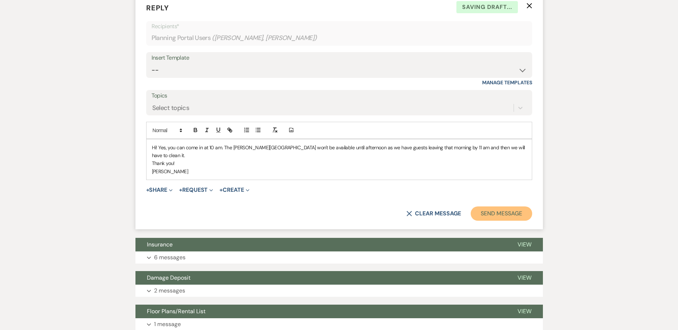
click at [512, 207] on button "Send Message" at bounding box center [501, 214] width 61 height 14
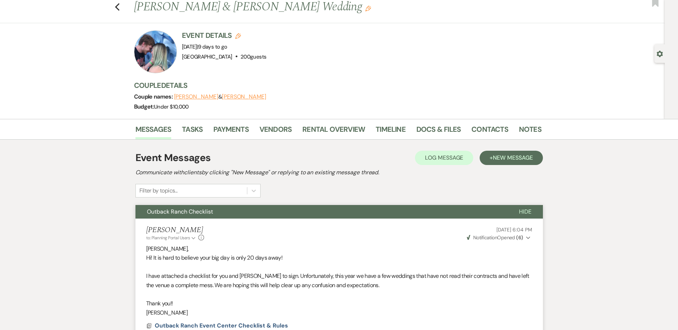
scroll to position [0, 0]
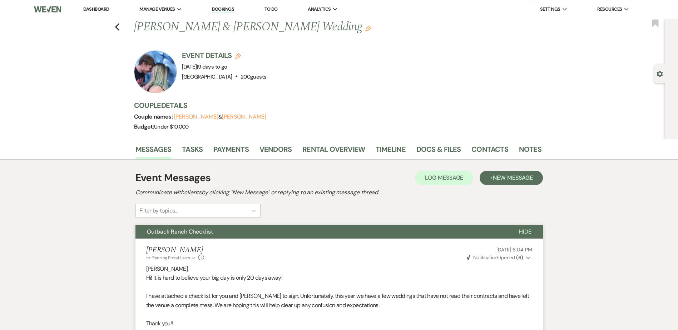
click at [103, 6] on link "Dashboard" at bounding box center [96, 9] width 26 height 6
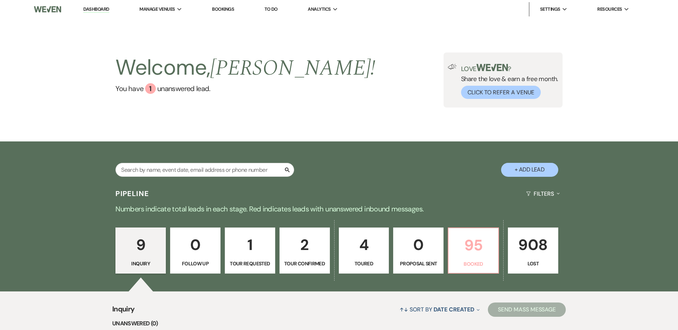
click at [479, 251] on p "95" at bounding box center [473, 245] width 41 height 24
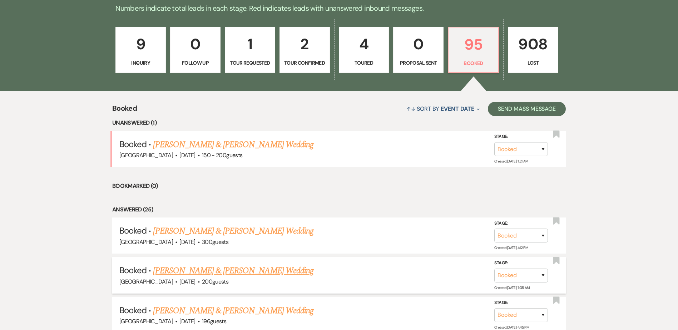
scroll to position [201, 0]
click at [260, 271] on link "[PERSON_NAME] & [PERSON_NAME] Wedding" at bounding box center [233, 270] width 160 height 13
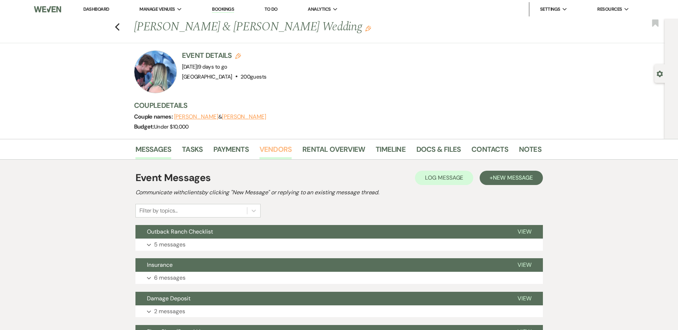
click at [264, 148] on link "Vendors" at bounding box center [275, 152] width 32 height 16
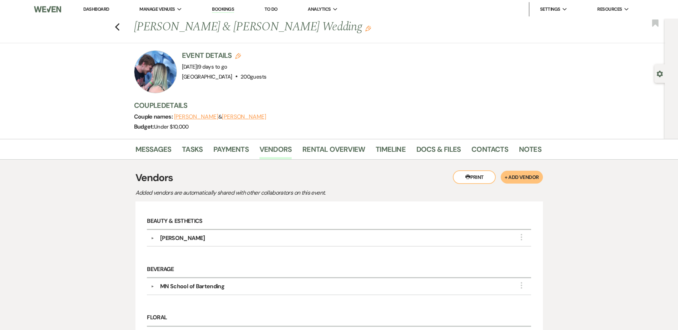
click at [102, 10] on link "Dashboard" at bounding box center [96, 9] width 26 height 6
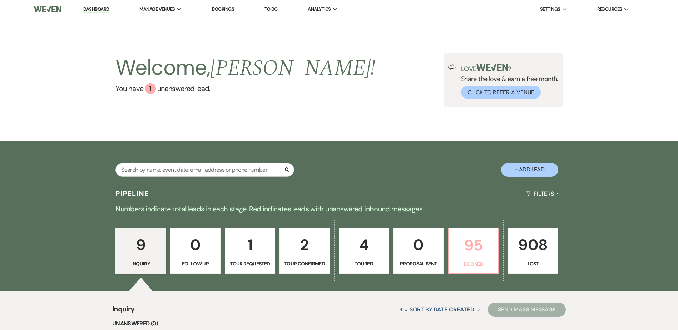
click at [471, 242] on p "95" at bounding box center [473, 245] width 41 height 24
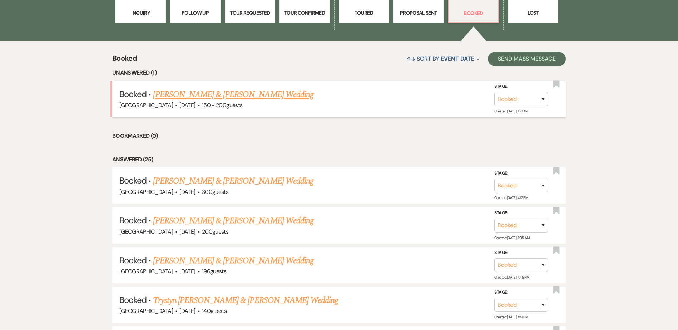
scroll to position [250, 0]
click at [278, 94] on link "[PERSON_NAME] & [PERSON_NAME] Wedding" at bounding box center [233, 95] width 160 height 13
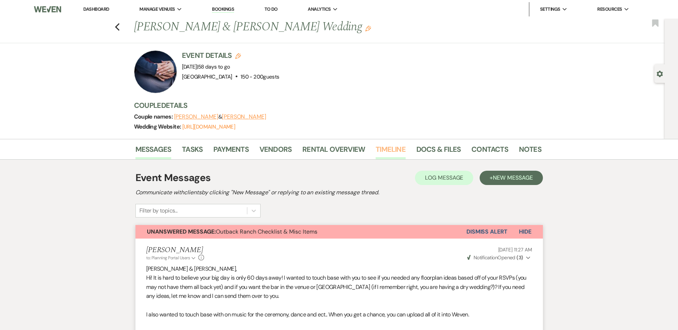
click at [388, 149] on link "Timeline" at bounding box center [391, 152] width 30 height 16
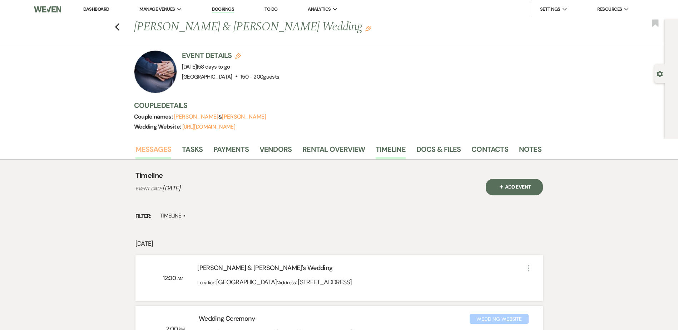
click at [159, 149] on link "Messages" at bounding box center [153, 152] width 36 height 16
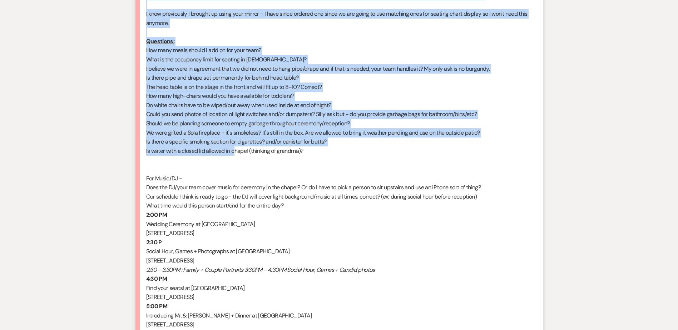
scroll to position [555, 0]
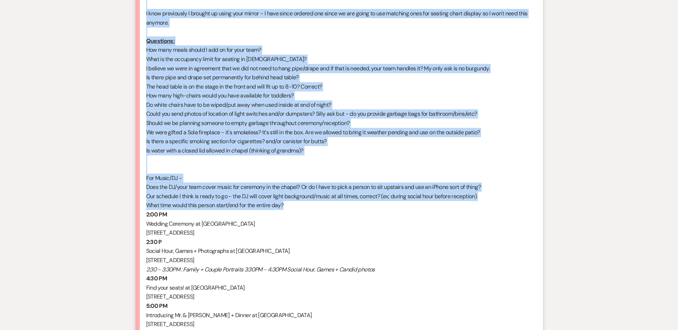
drag, startPoint x: 146, startPoint y: 24, endPoint x: 319, endPoint y: 205, distance: 250.2
click at [319, 205] on div "Good Morning [PERSON_NAME]! I cannot believe it is happening so soon! We would …" at bounding box center [339, 250] width 386 height 777
drag, startPoint x: 319, startPoint y: 205, endPoint x: 259, endPoint y: 144, distance: 85.9
copy div "I cannot believe it is happening so soon! We would like the set up of the four …"
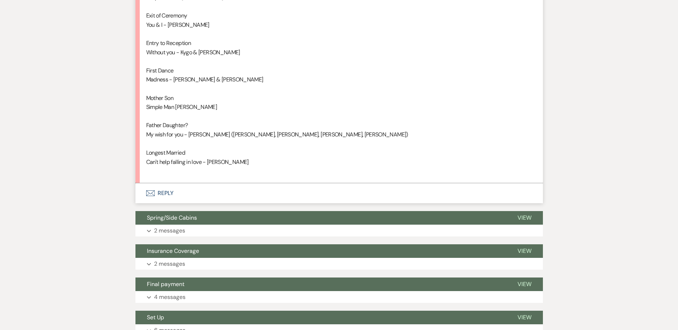
scroll to position [1019, 0]
click at [157, 196] on button "Envelope Reply" at bounding box center [338, 193] width 407 height 20
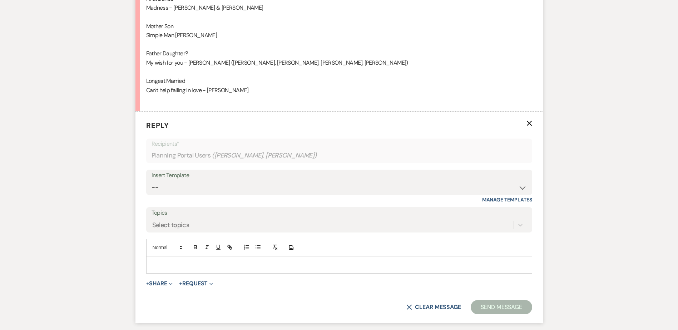
click at [167, 264] on p at bounding box center [339, 265] width 374 height 8
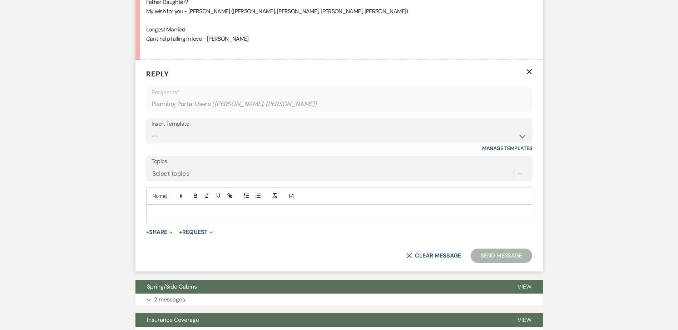
scroll to position [1143, 0]
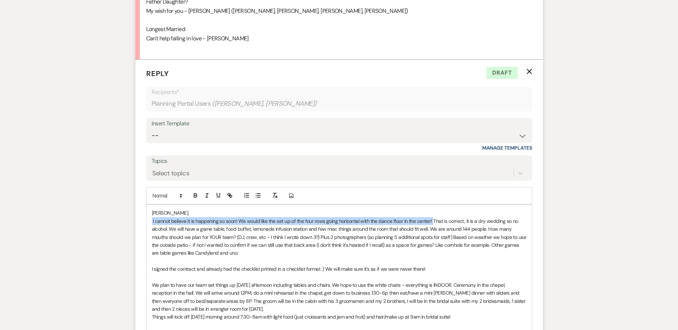
drag, startPoint x: 151, startPoint y: 220, endPoint x: 432, endPoint y: 221, distance: 281.2
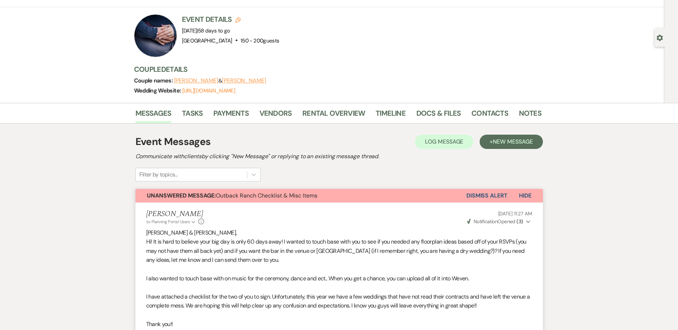
scroll to position [36, 0]
click at [440, 113] on link "Docs & Files" at bounding box center [438, 116] width 44 height 16
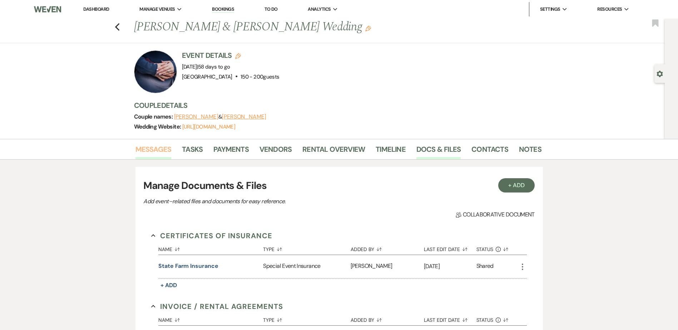
click at [151, 145] on link "Messages" at bounding box center [153, 152] width 36 height 16
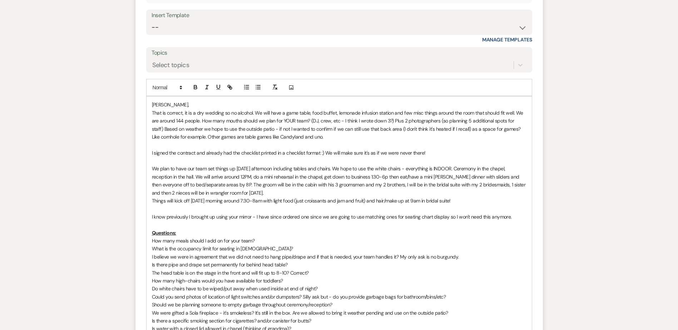
scroll to position [1251, 0]
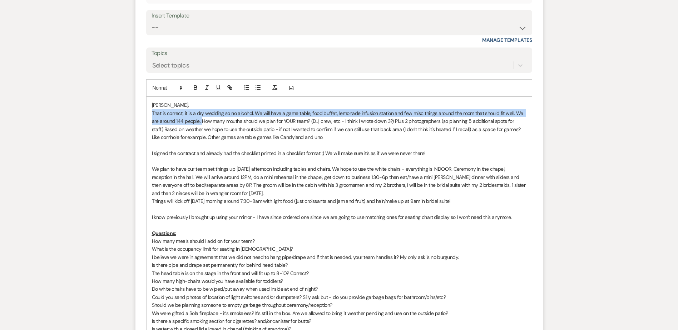
drag, startPoint x: 152, startPoint y: 114, endPoint x: 202, endPoint y: 120, distance: 50.4
click at [202, 120] on p "That is correct, it is a dry wedding so no alcohol. We will have a game table, …" at bounding box center [339, 125] width 374 height 32
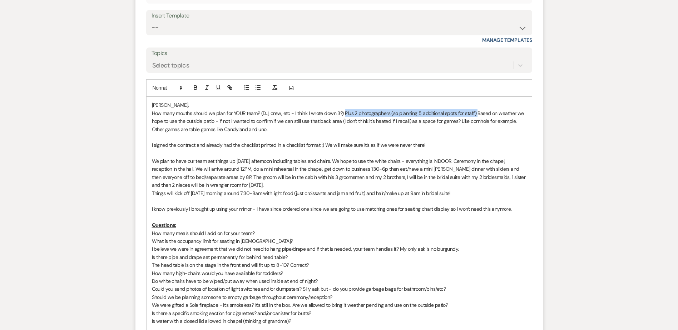
drag, startPoint x: 343, startPoint y: 111, endPoint x: 475, endPoint y: 115, distance: 131.5
click at [475, 115] on p "How many mouths should we plan for YOUR team? (DJ, crew, etc - I think I wrote …" at bounding box center [339, 121] width 374 height 24
click at [364, 113] on p "How many mouths should we plan for YOUR team? (DJ, crew, etc - I think I wrote …" at bounding box center [339, 113] width 374 height 8
click at [193, 87] on icon "button" at bounding box center [195, 87] width 6 height 6
click at [359, 113] on strong "Our DJ - 1 Outback Team - 4 (we do not need a seating area)" at bounding box center [411, 113] width 134 height 6
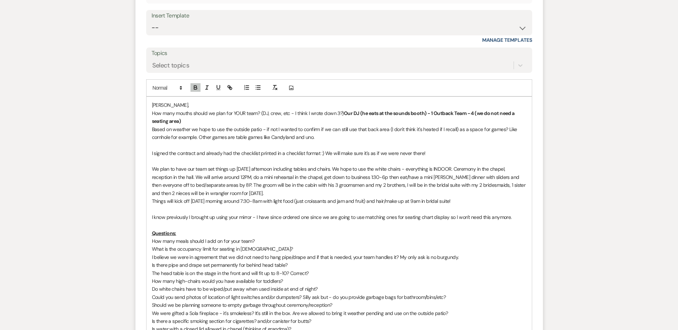
click at [348, 137] on p "Based on weather we hope to use the outside patio - if not I wanted to confirm …" at bounding box center [339, 133] width 374 height 16
click at [194, 89] on icon "button" at bounding box center [195, 89] width 3 height 2
click at [453, 155] on p "I signed the contract and already had the checklist printed in a checklist form…" at bounding box center [339, 153] width 374 height 8
click at [196, 85] on icon "button" at bounding box center [195, 87] width 6 height 6
drag, startPoint x: 152, startPoint y: 168, endPoint x: 467, endPoint y: 202, distance: 317.0
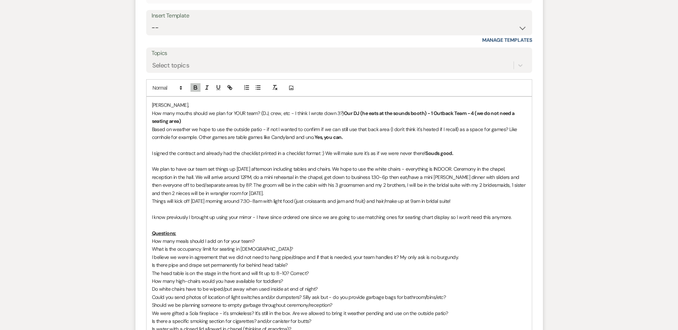
click at [467, 202] on div "[PERSON_NAME], How many mouths should we plan for YOUR team? (DJ, crew, etc - I…" at bounding box center [339, 241] width 385 height 289
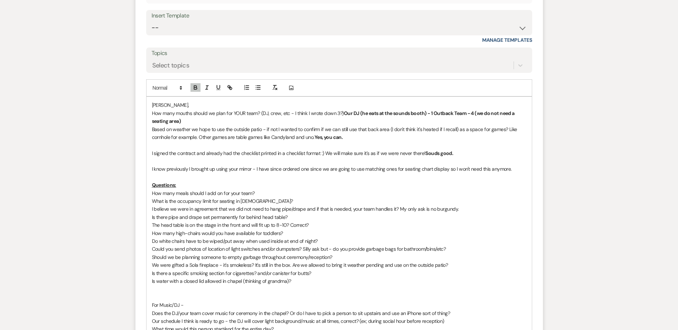
click at [522, 167] on p "I know previously I brought up using your mirror - I have since ordered one sin…" at bounding box center [339, 169] width 374 height 8
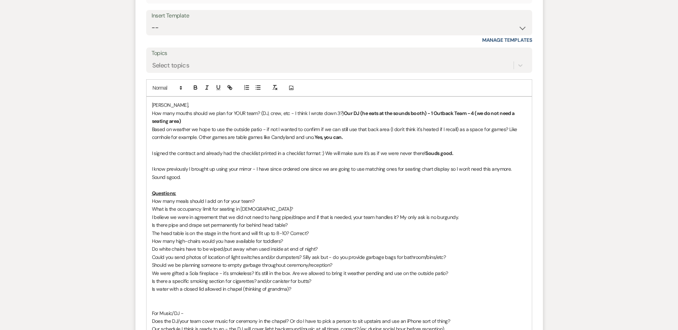
drag, startPoint x: 512, startPoint y: 169, endPoint x: 515, endPoint y: 174, distance: 5.8
click at [515, 174] on p "I know previously I brought up using your mirror - I have since ordered one sin…" at bounding box center [339, 173] width 374 height 16
drag, startPoint x: 197, startPoint y: 89, endPoint x: 192, endPoint y: 101, distance: 13.7
click at [196, 89] on icon "button" at bounding box center [195, 87] width 6 height 6
click at [172, 179] on strong "Sound sgood." at bounding box center [187, 177] width 31 height 6
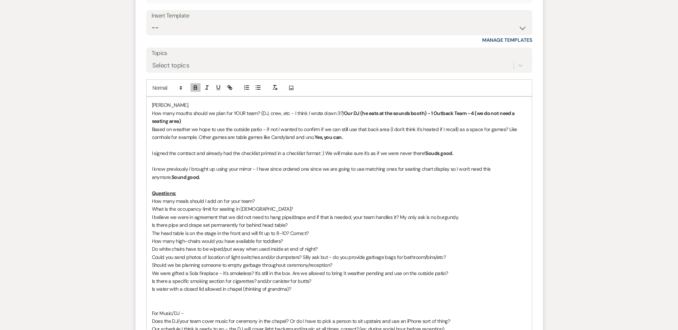
drag, startPoint x: 344, startPoint y: 113, endPoint x: 358, endPoint y: 118, distance: 14.4
click at [358, 118] on p "How many mouths should we plan for YOUR team? (DJ, crew, etc - I think I wrote …" at bounding box center [339, 117] width 374 height 16
copy strong "Our DJ (he eats at the sounds booth) - 1 Outback Team - 4 (we do not need a sea…"
click at [277, 201] on p "How many meals should I add on for your team?" at bounding box center [339, 201] width 374 height 8
click at [279, 208] on p "What is the occupancy limit for seating in [DEMOGRAPHIC_DATA]?" at bounding box center [339, 209] width 374 height 8
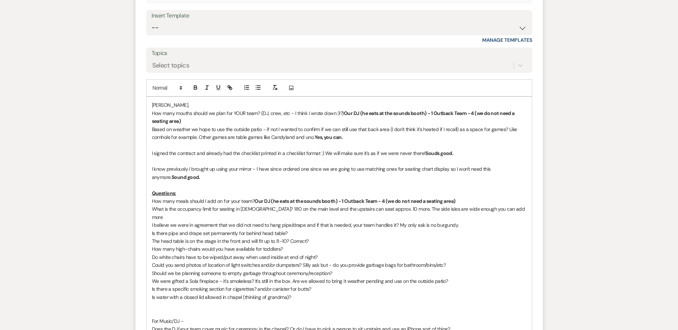
click at [513, 208] on p "What is the occupancy limit for seating in [DEMOGRAPHIC_DATA]? 180 on the main …" at bounding box center [339, 213] width 374 height 16
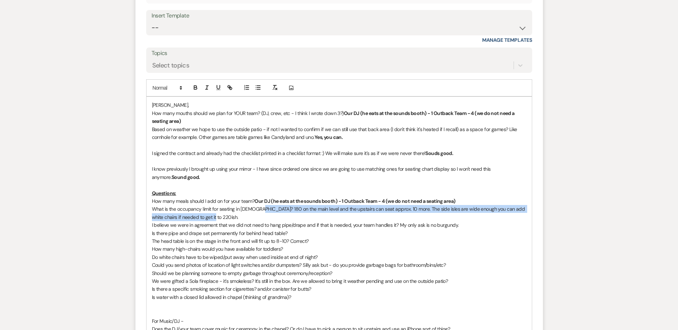
drag, startPoint x: 258, startPoint y: 208, endPoint x: 262, endPoint y: 214, distance: 7.0
click at [262, 214] on p "What is the occupancy limit for seating in [DEMOGRAPHIC_DATA]? 180 on the main …" at bounding box center [339, 213] width 374 height 16
click at [195, 88] on icon "button" at bounding box center [195, 89] width 3 height 2
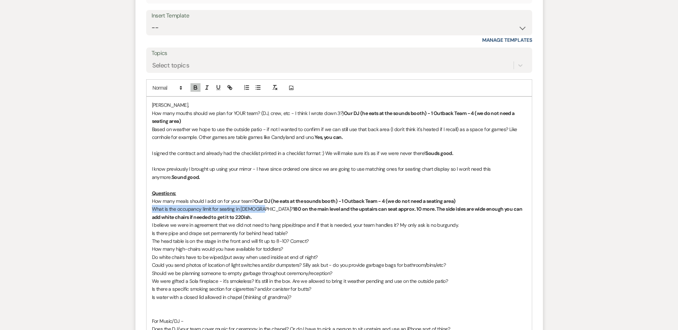
click at [248, 217] on p "What is the occupancy limit for seating in [DEMOGRAPHIC_DATA]? 180 on the main …" at bounding box center [339, 213] width 374 height 16
click at [313, 221] on p "I believe we were in agreement that we did not need to hang pipe/drape and if t…" at bounding box center [339, 225] width 374 height 8
click at [467, 201] on p "How many meals should I add on for your team? Our DJ (he eats at the sounds boo…" at bounding box center [339, 201] width 374 height 8
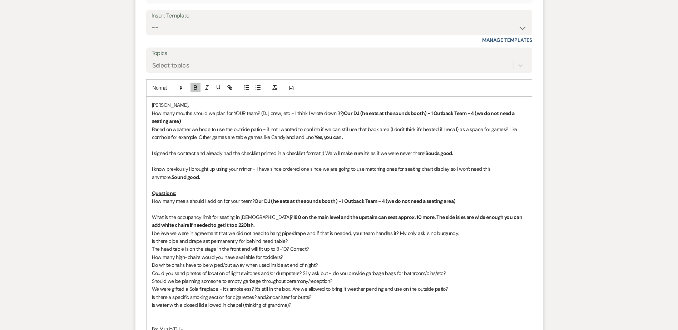
click at [261, 225] on p "What is the occupancy limit for seating in [DEMOGRAPHIC_DATA]? 180 on the main …" at bounding box center [339, 221] width 374 height 16
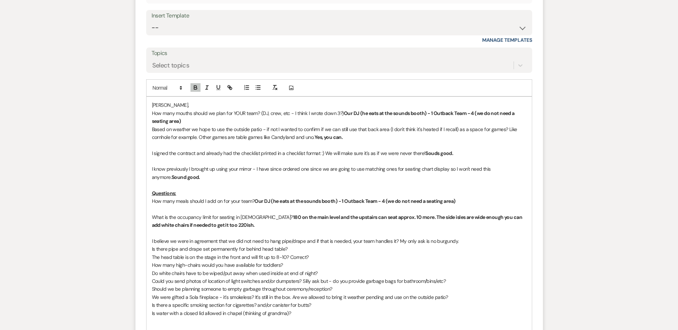
click at [474, 242] on p "I believe we were in agreement that we did not need to hang pipe/drape and if t…" at bounding box center [339, 241] width 374 height 8
click at [196, 86] on icon "button" at bounding box center [195, 87] width 6 height 6
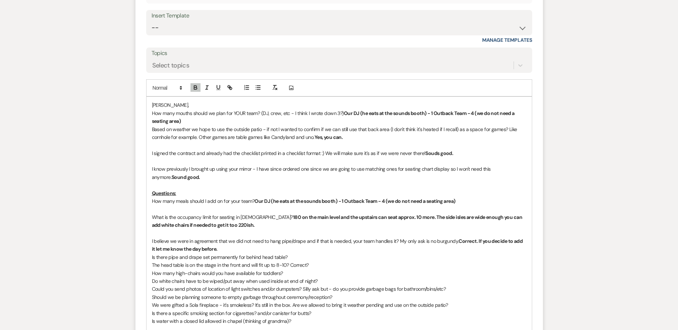
click at [242, 247] on p "I believe we were in agreement that we did not need to hang pipe/drape and if t…" at bounding box center [339, 245] width 374 height 16
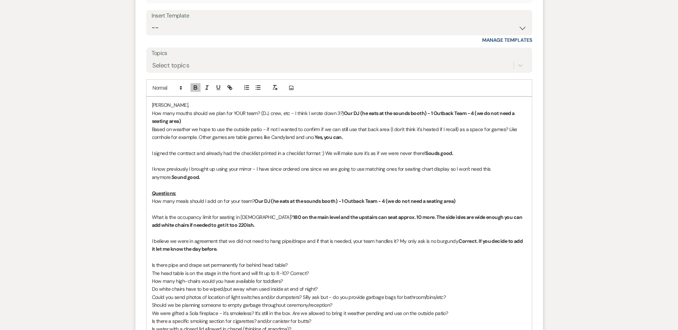
click at [325, 261] on p "Is there pipe and drape set permanently for behind head table?" at bounding box center [339, 265] width 374 height 8
click at [192, 87] on icon "button" at bounding box center [195, 87] width 6 height 6
click at [363, 265] on p "Is there pipe and drape set permanently for behind head table? Yes, it burgundy…" at bounding box center [339, 265] width 374 height 8
click at [371, 266] on p "Is there pipe and drape set permanently for behind head table? Yes, it burgundy…" at bounding box center [339, 265] width 374 height 8
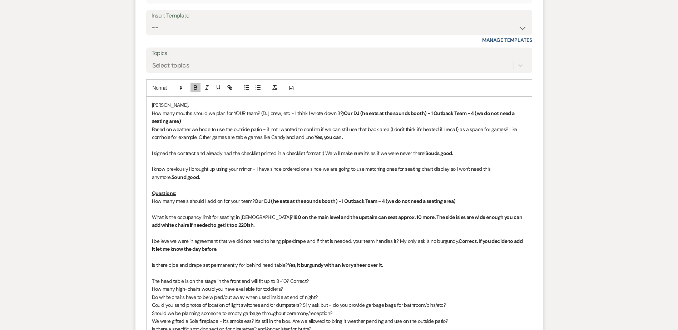
click at [353, 284] on p "The head table is on the stage in the front and will fit up to 8-10? Correct?" at bounding box center [339, 281] width 374 height 8
click at [196, 89] on icon "button" at bounding box center [195, 89] width 3 height 2
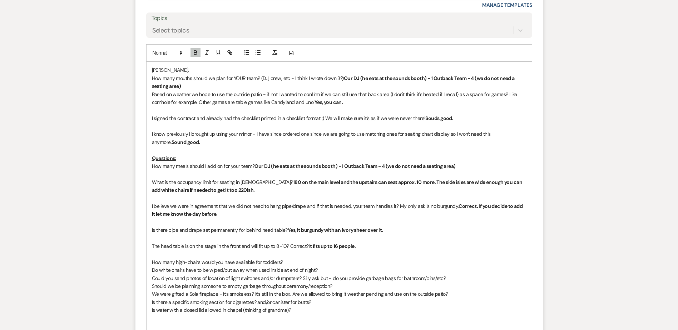
scroll to position [1286, 0]
click at [302, 260] on p "How many high-chairs would you have available for toddlers?" at bounding box center [339, 262] width 374 height 8
click at [194, 51] on icon "button" at bounding box center [195, 52] width 6 height 6
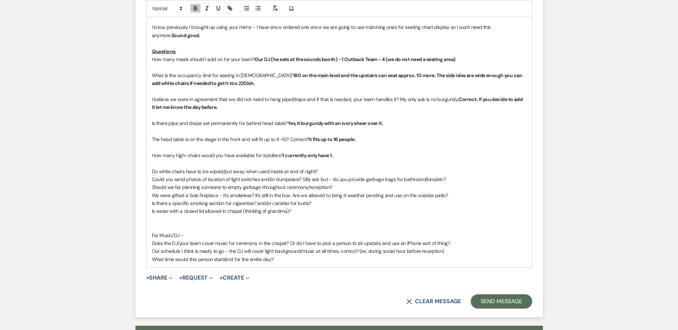
scroll to position [1393, 0]
click at [340, 169] on p "Do white chairs have to be wiped/put away when used inside at end of night?" at bounding box center [339, 171] width 374 height 8
click at [194, 8] on icon "button" at bounding box center [195, 9] width 3 height 2
click at [418, 170] on p "Do white chairs have to be wiped/put away when used inside at end of night? No …" at bounding box center [339, 171] width 374 height 8
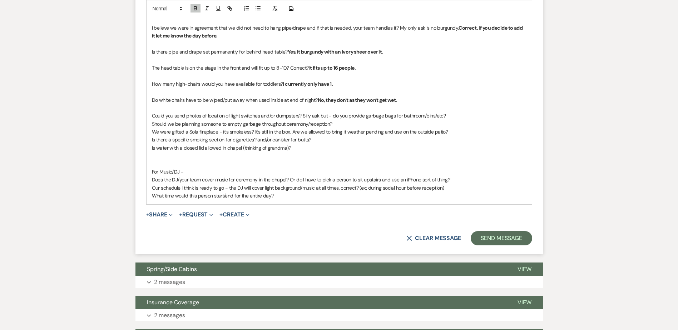
scroll to position [1464, 0]
click at [474, 115] on p "Could you send photos of location of light switches and/or dumpsters? Silly ask…" at bounding box center [339, 115] width 374 height 8
click at [194, 8] on icon "button" at bounding box center [195, 9] width 3 height 2
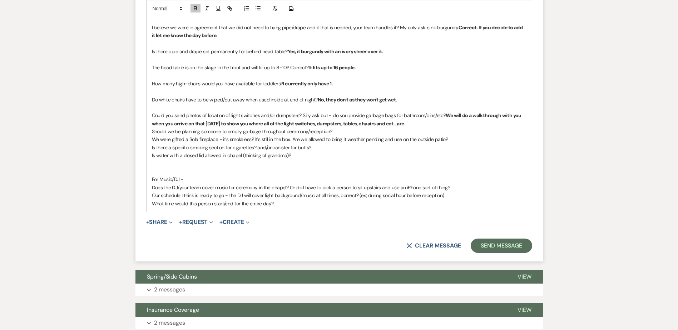
click at [426, 123] on p "Could you send photos of location of light switches and/or dumpsters? Silly ask…" at bounding box center [339, 119] width 374 height 16
click at [409, 123] on p "Could you send photos of location of light switches and/or dumpsters? Silly ask…" at bounding box center [339, 119] width 374 height 16
click at [485, 126] on p "Could you send photos of location of light switches and/or dumpsters? Silly ask…" at bounding box center [339, 119] width 374 height 16
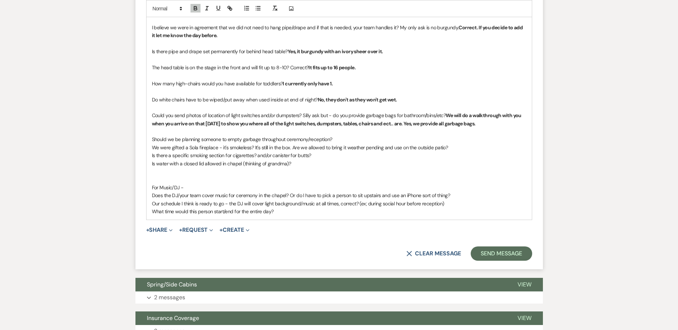
click at [361, 141] on p "Should we be planning someone to empty garbage throughout ceremony/reception?" at bounding box center [339, 139] width 374 height 8
click at [197, 7] on icon "button" at bounding box center [195, 7] width 3 height 2
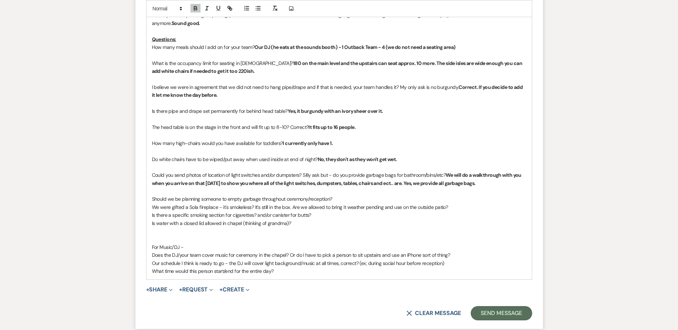
scroll to position [1405, 0]
click at [457, 200] on p "Should we be planning someone to empty garbage throughout ceremony/reception? T…" at bounding box center [339, 199] width 374 height 8
click at [459, 200] on p "Should we be planning someone to empty garbage throughout ceremony/reception? T…" at bounding box center [339, 199] width 374 height 8
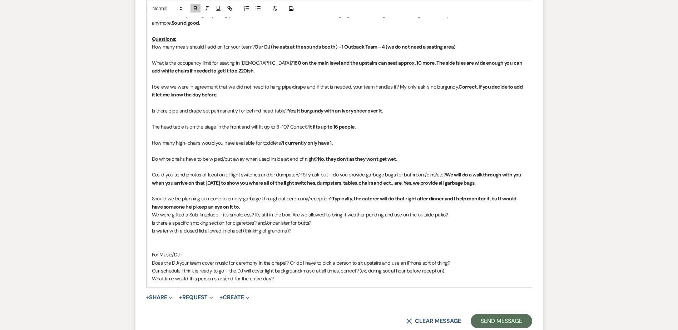
click at [254, 206] on p "Should we be planning someone to empty garbage throughout ceremony/reception? T…" at bounding box center [339, 203] width 374 height 16
drag, startPoint x: 152, startPoint y: 208, endPoint x: 170, endPoint y: 225, distance: 25.5
click at [153, 209] on strong "Typically, the caterer will do that right after dinner and I help monitor it, b…" at bounding box center [335, 202] width 366 height 14
drag, startPoint x: 180, startPoint y: 209, endPoint x: 179, endPoint y: 220, distance: 11.2
click at [179, 210] on p "Should we be planning someone to empty garbage throughout ceremony/reception? T…" at bounding box center [339, 203] width 374 height 16
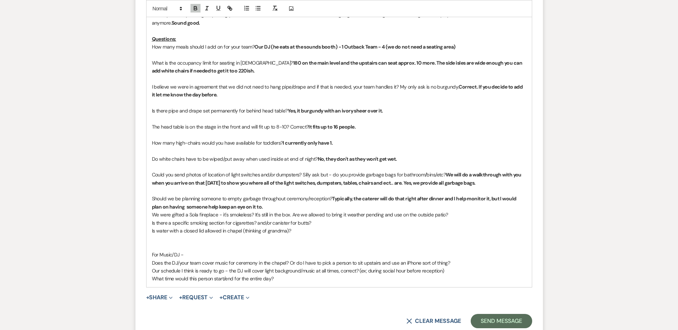
click at [264, 205] on strong "Typically, the caterer will do that right after dinner and I help monitor it, b…" at bounding box center [335, 202] width 366 height 14
click at [288, 205] on p "Should we be planning someone to empty garbage throughout ceremony/reception? T…" at bounding box center [339, 203] width 374 height 16
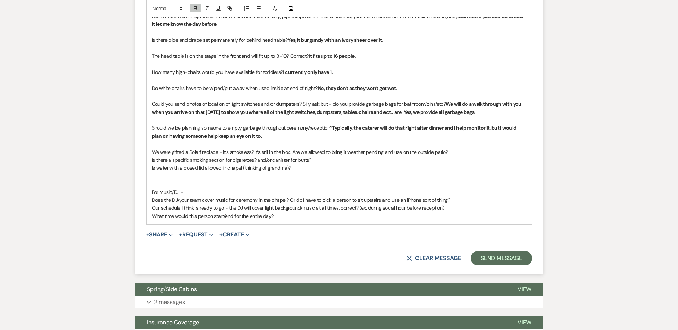
scroll to position [1476, 0]
click at [471, 153] on p "We were gifted a Sola fireplace - it's smokeless? It's still in the box. Are we…" at bounding box center [339, 152] width 374 height 8
click at [195, 12] on button "button" at bounding box center [195, 8] width 10 height 9
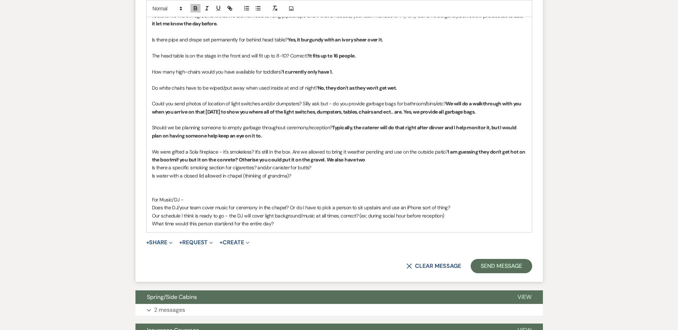
click at [520, 153] on strong "I am guessing they don't get hot on the bootmif you but it on the conrete? Othe…" at bounding box center [339, 156] width 374 height 14
click at [391, 159] on p "We were gifted a Sola fireplace - it's smokeless? It's still in the box. Are we…" at bounding box center [339, 156] width 374 height 16
click at [390, 159] on p "We were gifted a Sola fireplace - it's smokeless? It's still in the box. Are we…" at bounding box center [339, 156] width 374 height 16
drag, startPoint x: 191, startPoint y: 160, endPoint x: 193, endPoint y: 163, distance: 4.4
click at [191, 160] on strong "I am guessing they don't get hot on the bottom if you but it on the concrete? O…" at bounding box center [339, 156] width 374 height 14
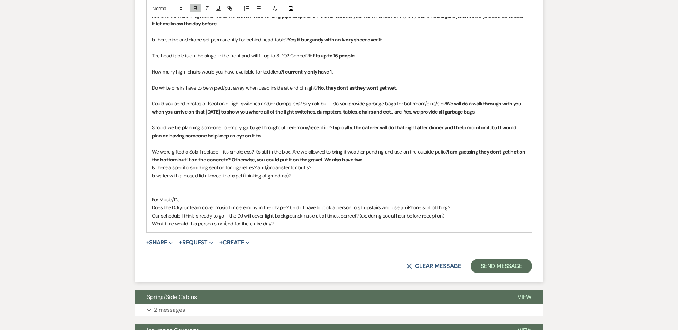
click at [188, 159] on strong "I am guessing they don't get hot on the bottom but it on the concrete? Otherwis…" at bounding box center [339, 156] width 374 height 14
click at [202, 159] on strong "I am guessing they don't get hot on the bottom? If not it it on the concrete? O…" at bounding box center [339, 156] width 374 height 14
click at [235, 159] on strong "I am guessing they don't get hot on the bottom? If not it can go on the concret…" at bounding box center [339, 156] width 374 height 14
click at [279, 160] on strong "I am guessing they don't get hot on the bottom? If not, it can go on the concre…" at bounding box center [339, 156] width 374 height 14
click at [388, 160] on p "We were gifted a Sola fireplace - it's smokeless? It's still in the box. Are we…" at bounding box center [339, 156] width 374 height 16
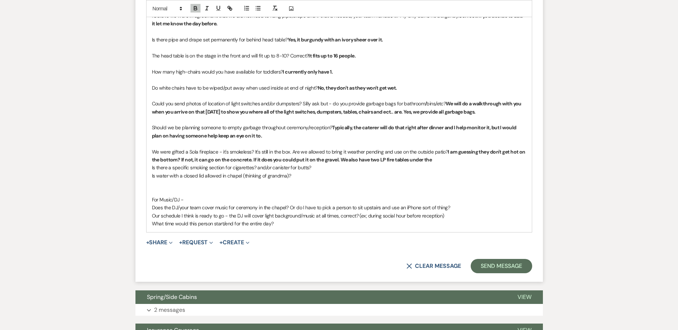
click at [440, 160] on p "We were gifted a Sola fireplace - it's smokeless? It's still in the box. Are we…" at bounding box center [339, 156] width 374 height 16
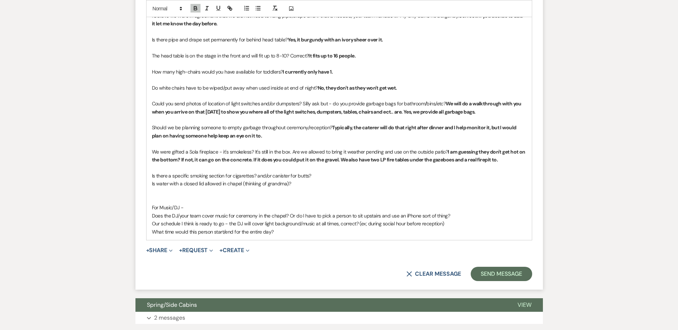
click at [348, 178] on p "Is there a specific smoking section for cigarettes? and/or canister for butts?" at bounding box center [339, 176] width 374 height 8
drag, startPoint x: 396, startPoint y: 176, endPoint x: 313, endPoint y: 176, distance: 82.5
click at [313, 176] on p "Is there a specific smoking section for cigarettes? and/or canister for butts? …" at bounding box center [339, 176] width 374 height 8
click at [194, 8] on icon "button" at bounding box center [195, 9] width 3 height 2
click at [420, 176] on p "Is there a specific smoking section for cigarettes? and/or canister for butts? …" at bounding box center [339, 176] width 374 height 8
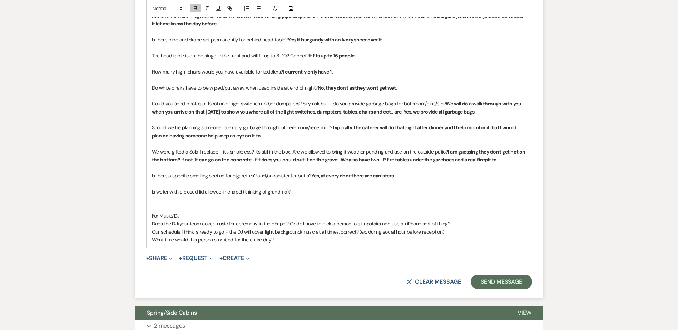
click at [331, 194] on p "Is water with a closed lid allowed in chapel (thinking of grandma)?" at bounding box center [339, 192] width 374 height 8
click at [194, 10] on icon "button" at bounding box center [195, 9] width 3 height 2
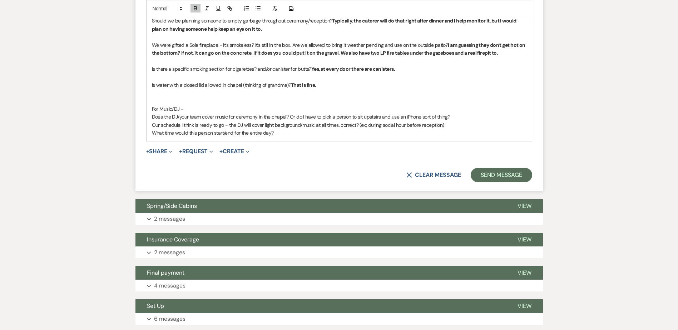
scroll to position [1583, 0]
click at [274, 54] on strong "I am guessing they don't get hot on the bottom? If not, it can go on the concre…" at bounding box center [339, 48] width 374 height 14
drag, startPoint x: 515, startPoint y: 53, endPoint x: 516, endPoint y: 60, distance: 6.7
click at [515, 56] on strong "I am guessing they don't get hot on the bottom? If not, it can go on the concre…" at bounding box center [339, 48] width 374 height 14
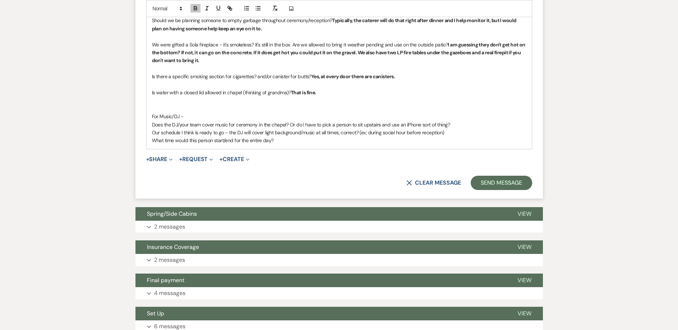
click at [239, 65] on p at bounding box center [339, 69] width 374 height 8
click at [290, 125] on p "Does the DJ/your team cover music for ceremony in the chapel? Or do I have to p…" at bounding box center [339, 125] width 374 height 8
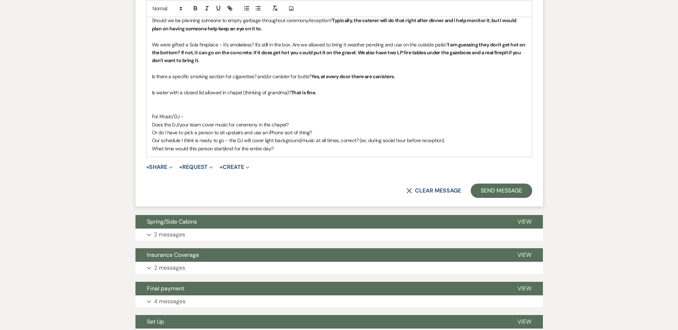
click at [306, 123] on p "Does the DJ/your team cover music for ceremony in the chapel?" at bounding box center [339, 125] width 374 height 8
click at [197, 9] on icon "button" at bounding box center [195, 9] width 3 height 2
click at [334, 124] on p "Does the DJ/your team cover music for ceremony in the chapel? Yes the chapel" at bounding box center [339, 125] width 374 height 8
click at [397, 121] on p "Does the DJ/your team cover music for ceremony in the chapel? Yes, the chapel h…" at bounding box center [339, 125] width 374 height 8
click at [322, 133] on p "Or do I have to pick a person to sit upstairs and use an iPhone sort of thing?" at bounding box center [339, 133] width 374 height 8
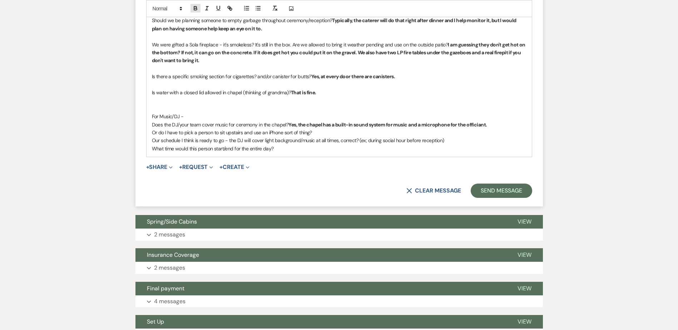
click at [195, 6] on icon "button" at bounding box center [195, 7] width 3 height 2
click at [472, 141] on p "Our schedule I think is ready to go - the DJ will cover light background/music …" at bounding box center [339, 140] width 374 height 8
click at [193, 5] on icon "button" at bounding box center [195, 8] width 6 height 6
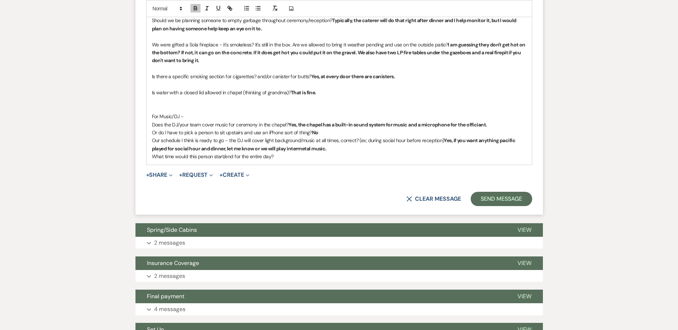
click at [340, 150] on p "Our schedule I think is ready to go - the DJ will cover light background/music …" at bounding box center [339, 144] width 374 height 16
click at [339, 149] on p "Our schedule I think is ready to go - the DJ will cover light background/music …" at bounding box center [339, 144] width 374 height 16
click at [306, 157] on p "What time would this person start/end for the entire day?" at bounding box center [339, 157] width 374 height 8
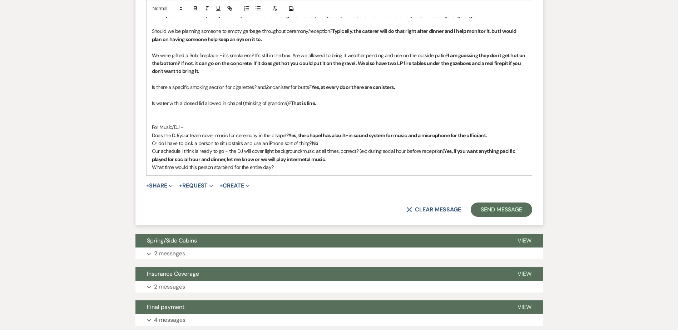
scroll to position [1573, 0]
click at [197, 7] on icon "button" at bounding box center [195, 7] width 3 height 2
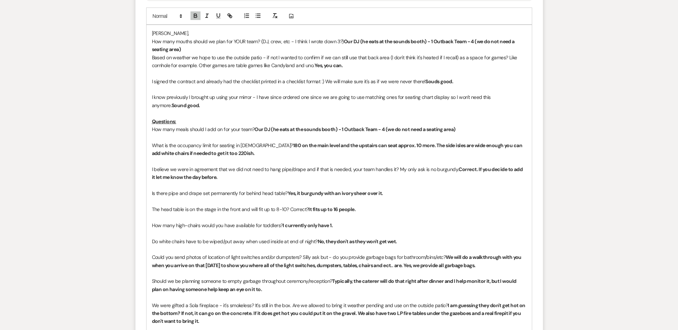
scroll to position [1323, 0]
drag, startPoint x: 150, startPoint y: 42, endPoint x: 171, endPoint y: 64, distance: 30.3
click at [152, 43] on div "[PERSON_NAME], How many mouths should we plan for YOUR team? (DJ, crew, etc - I…" at bounding box center [339, 225] width 385 height 401
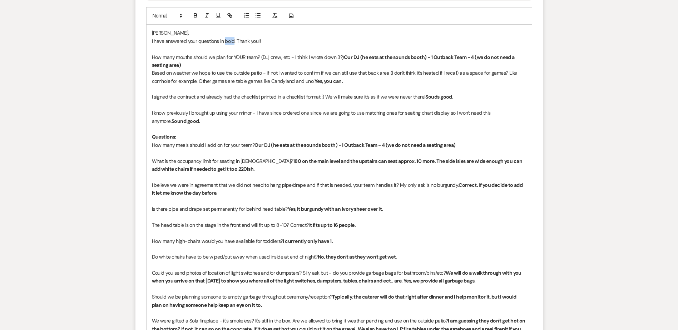
drag, startPoint x: 225, startPoint y: 41, endPoint x: 234, endPoint y: 41, distance: 8.6
click at [234, 41] on p "I have answered your questions in bold. Thank you!!" at bounding box center [339, 41] width 374 height 8
drag, startPoint x: 198, startPoint y: 15, endPoint x: 251, endPoint y: 44, distance: 61.1
click at [201, 15] on div at bounding box center [213, 15] width 46 height 11
click at [291, 51] on p at bounding box center [339, 49] width 374 height 8
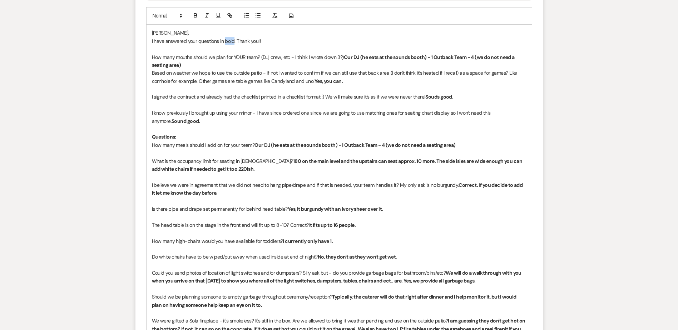
drag, startPoint x: 224, startPoint y: 40, endPoint x: 218, endPoint y: 31, distance: 10.9
click at [233, 39] on p "I have answered your questions in bold. Thank you!!" at bounding box center [339, 41] width 374 height 8
click at [197, 16] on icon "button" at bounding box center [195, 16] width 3 height 2
click at [308, 42] on p "I have answered your questions in bold . Thank you!!" at bounding box center [339, 41] width 374 height 8
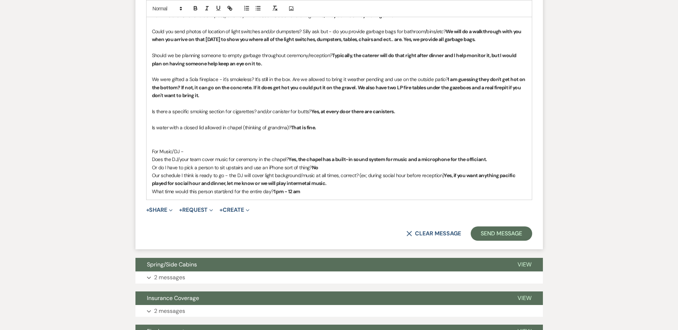
scroll to position [1564, 0]
click at [333, 195] on p "What time would this person start/end for the entire day? 1 pm - 12 am" at bounding box center [339, 192] width 374 height 8
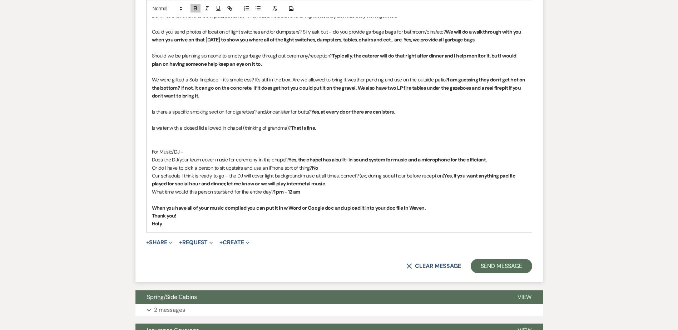
click at [197, 219] on p "Thank you!" at bounding box center [339, 216] width 374 height 8
drag, startPoint x: 288, startPoint y: 209, endPoint x: 290, endPoint y: 224, distance: 15.2
click at [288, 209] on strong "When you have all of your music compiled you can put it in w Word or Google doc…" at bounding box center [289, 208] width 274 height 6
click at [340, 223] on p "Holy" at bounding box center [339, 224] width 374 height 8
click at [173, 142] on p at bounding box center [339, 144] width 374 height 8
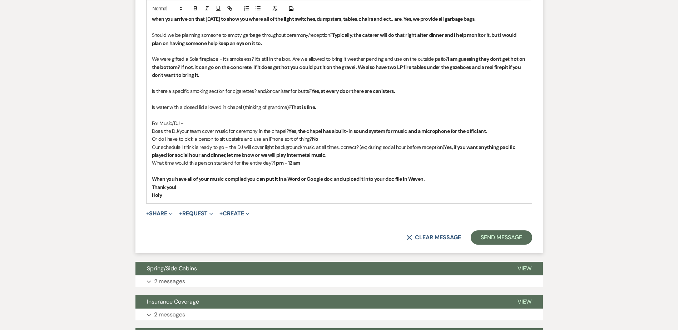
scroll to position [1584, 0]
click at [514, 236] on button "Send Message" at bounding box center [501, 238] width 61 height 14
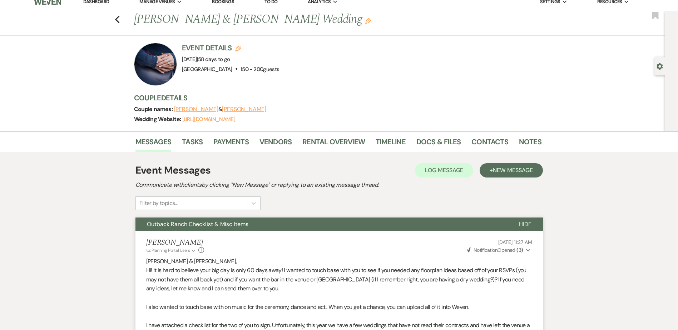
scroll to position [0, 0]
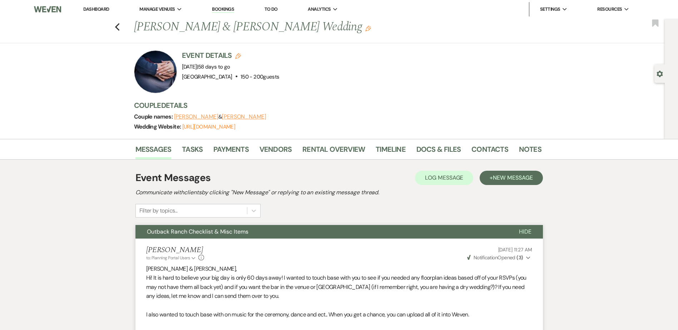
click at [250, 233] on button "Outback Ranch Checklist & Misc Items" at bounding box center [321, 232] width 372 height 14
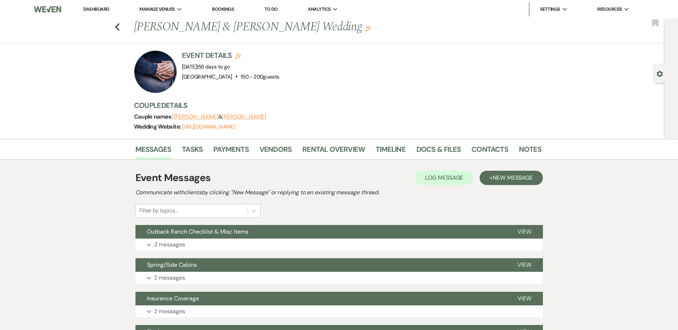
click at [103, 7] on link "Dashboard" at bounding box center [96, 9] width 26 height 6
